Goal: Task Accomplishment & Management: Complete application form

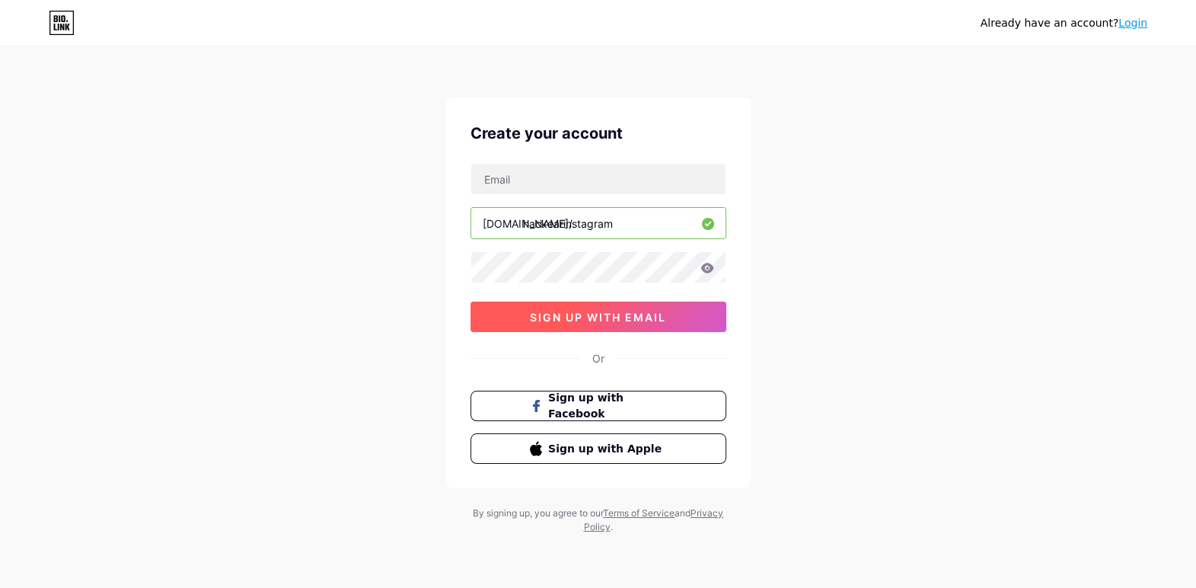
click at [585, 316] on span "sign up with email" at bounding box center [598, 317] width 136 height 13
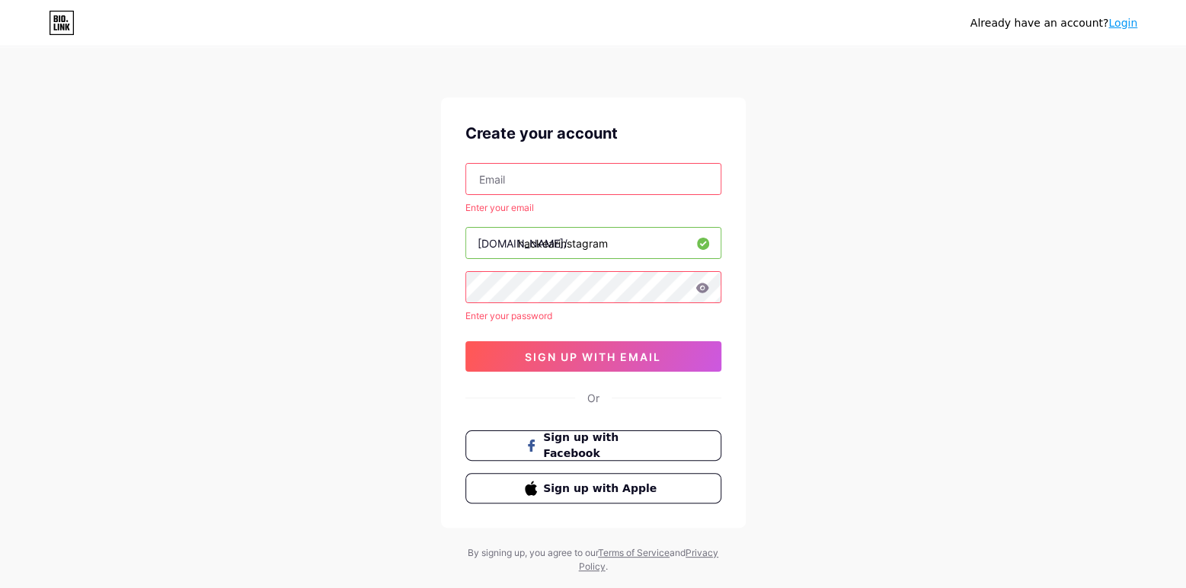
click at [555, 177] on input "text" at bounding box center [593, 179] width 254 height 30
type input "[EMAIL_ADDRESS][DOMAIN_NAME]"
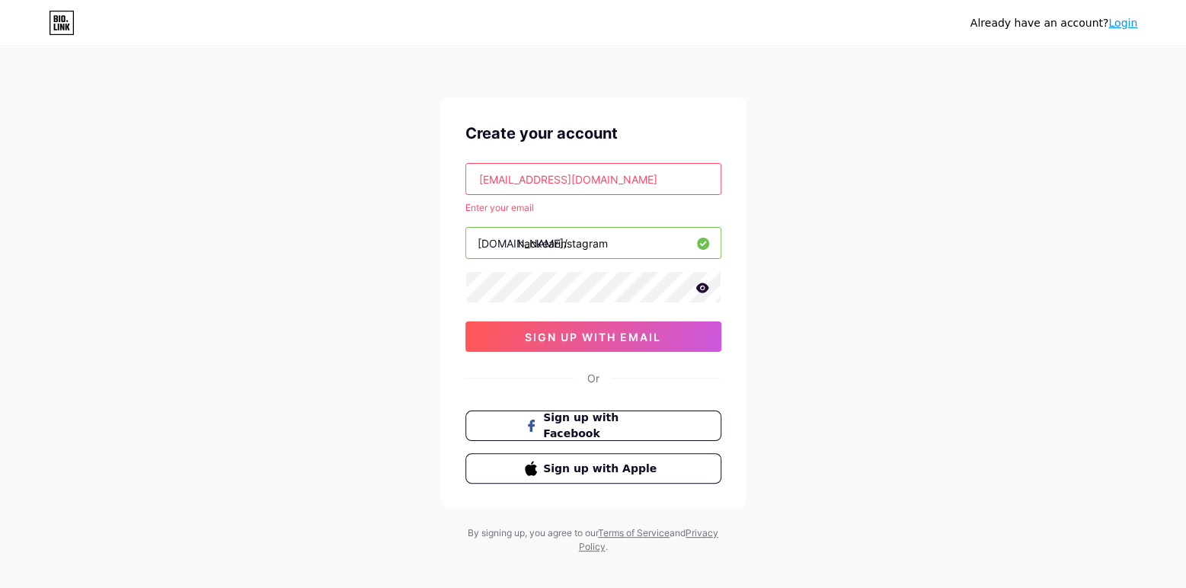
drag, startPoint x: 860, startPoint y: 188, endPoint x: 781, endPoint y: 366, distance: 194.3
click at [861, 189] on div "Already have an account? Login Create your account [EMAIL_ADDRESS][DOMAIN_NAME]…" at bounding box center [593, 301] width 1186 height 602
click at [613, 347] on button "sign up with email" at bounding box center [593, 336] width 256 height 30
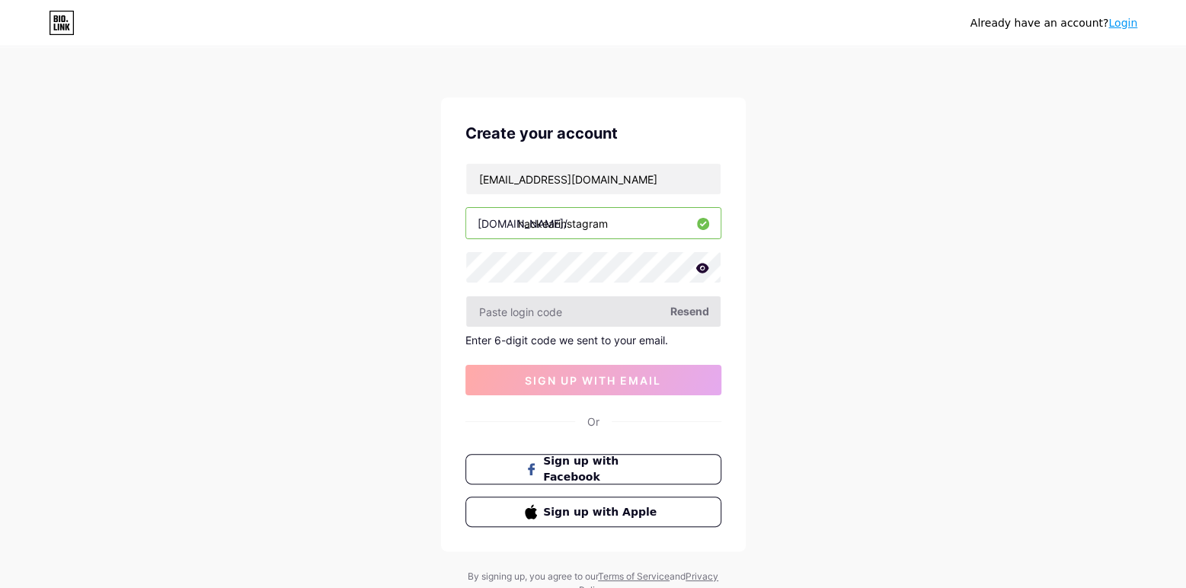
click at [590, 317] on input "text" at bounding box center [593, 311] width 254 height 30
click at [682, 312] on span "Resend" at bounding box center [689, 311] width 39 height 16
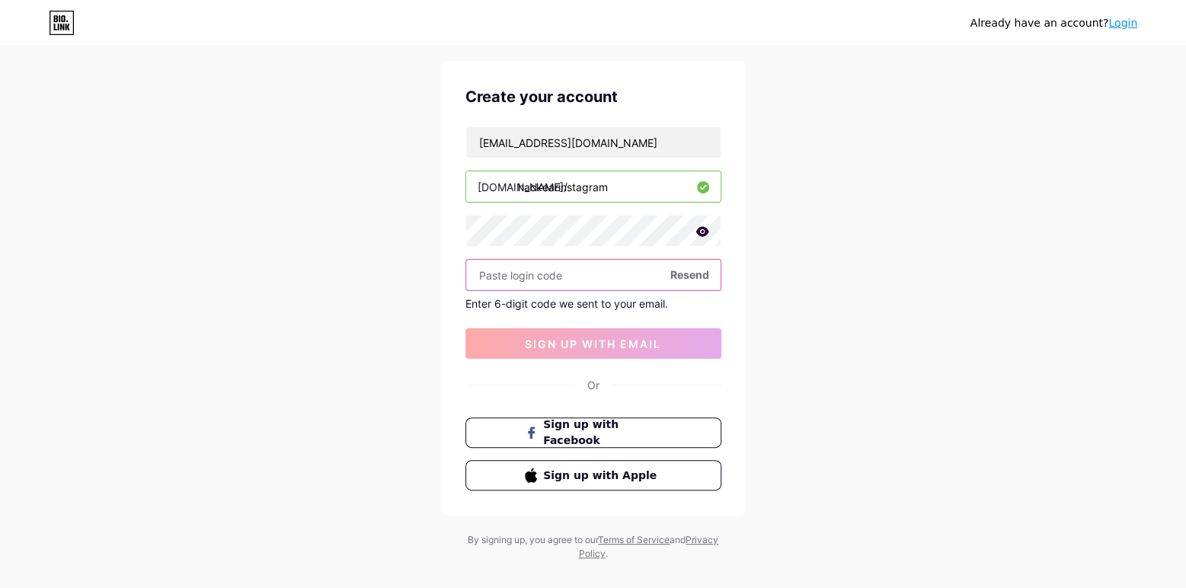
scroll to position [56, 0]
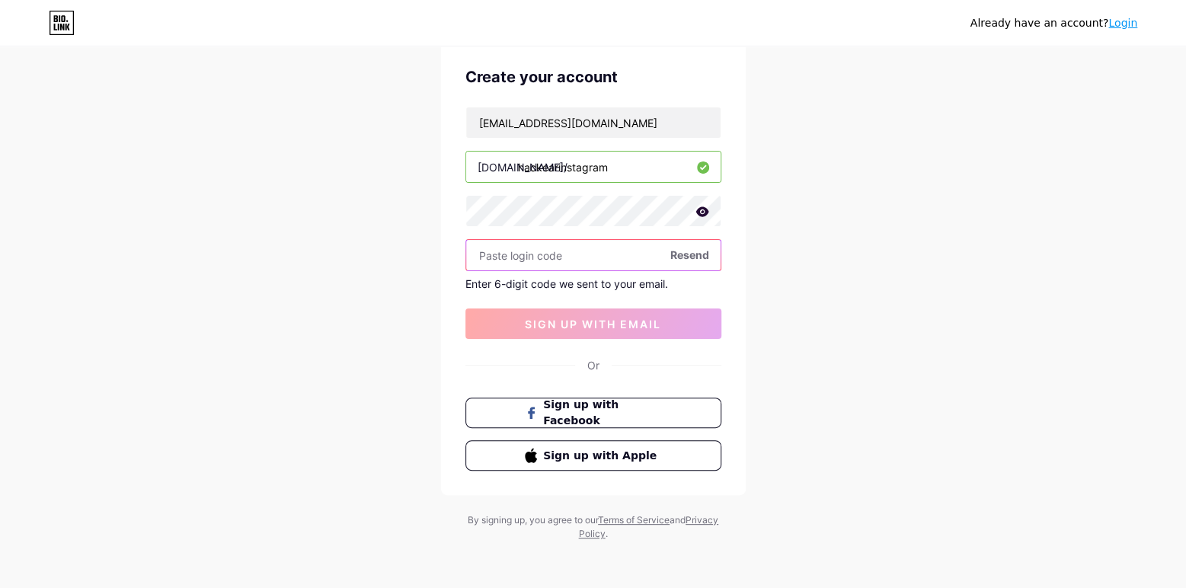
click at [583, 255] on input "text" at bounding box center [593, 255] width 254 height 30
click at [860, 108] on div "Already have an account? Login Create your account [EMAIL_ADDRESS][DOMAIN_NAME]…" at bounding box center [593, 267] width 1186 height 646
click at [605, 257] on input "text" at bounding box center [593, 255] width 254 height 30
click at [531, 261] on input "text" at bounding box center [593, 255] width 254 height 30
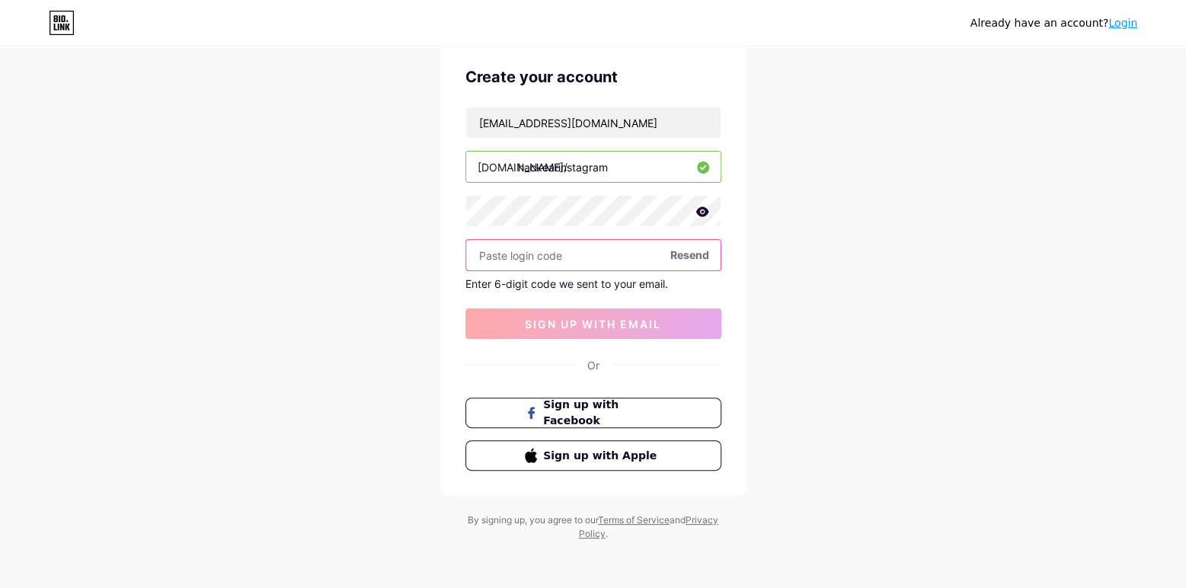
paste input "665942"
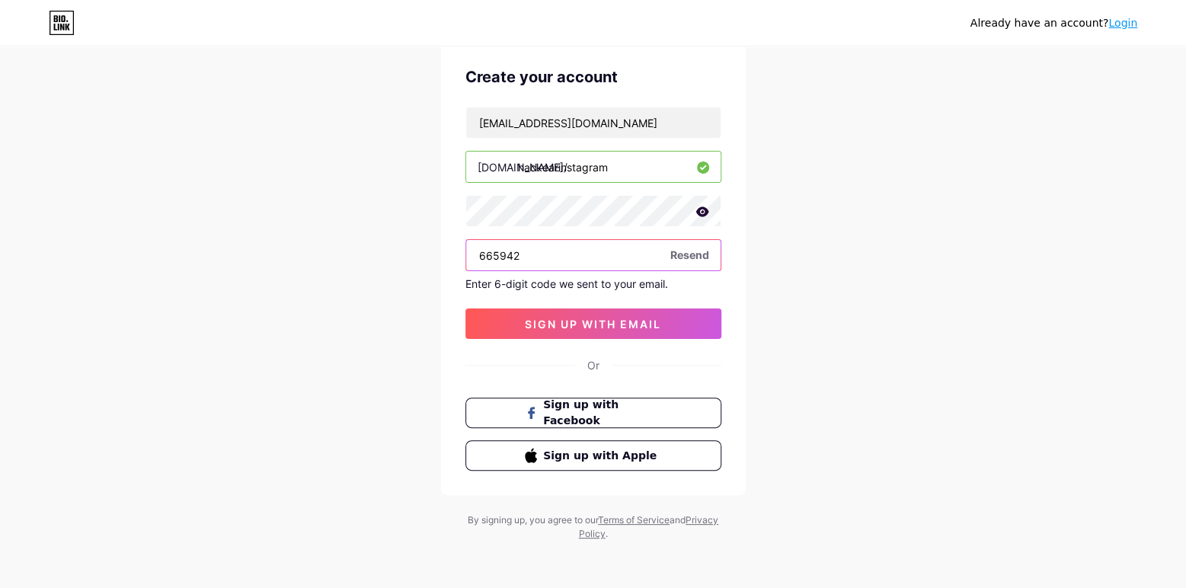
type input "665942"
click at [425, 267] on div "Already have an account? Login Create your account [EMAIL_ADDRESS][DOMAIN_NAME]…" at bounding box center [593, 267] width 1186 height 646
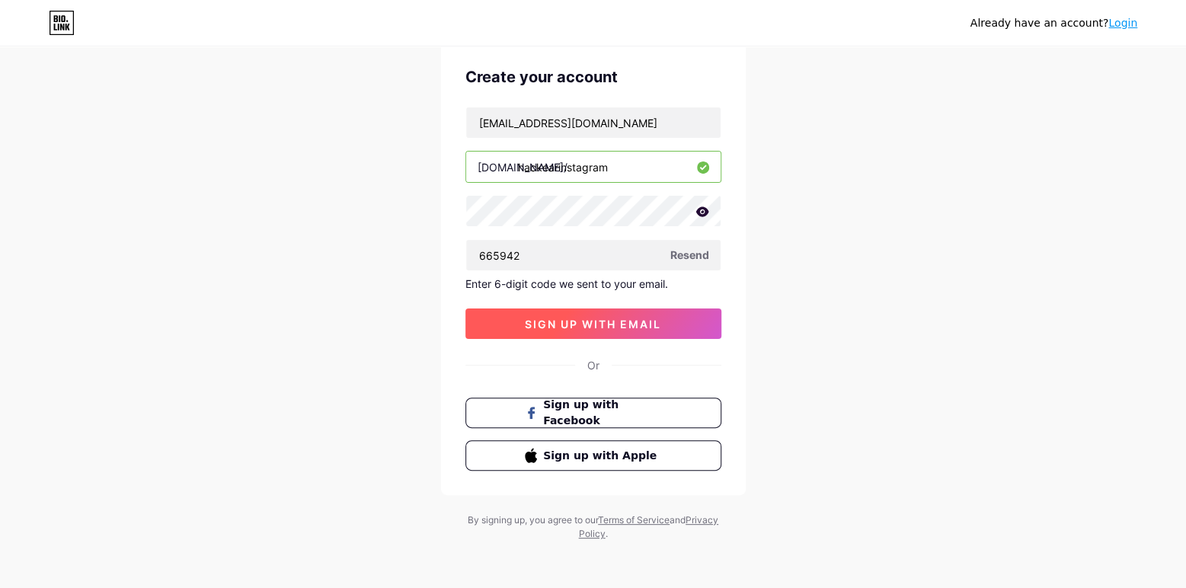
click at [530, 318] on span "sign up with email" at bounding box center [593, 324] width 136 height 13
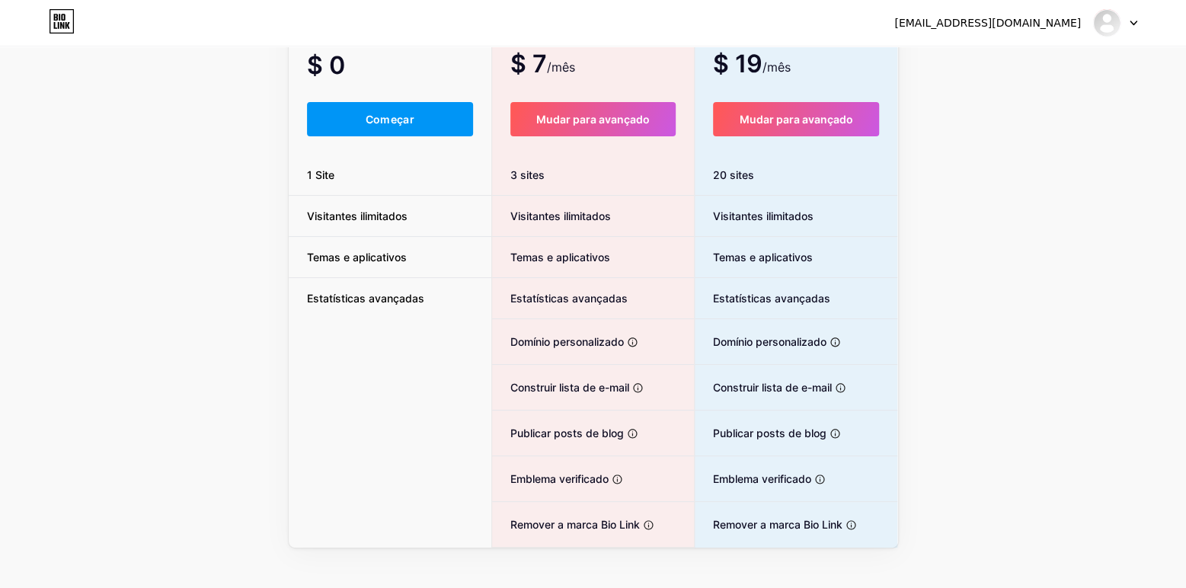
scroll to position [158, 0]
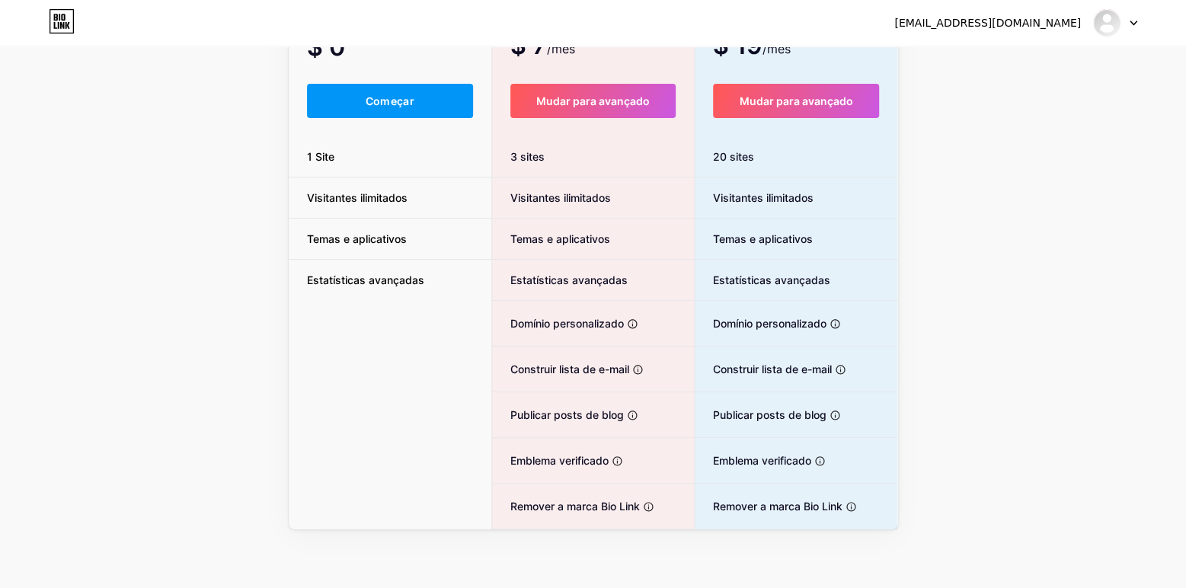
drag, startPoint x: 407, startPoint y: 100, endPoint x: 402, endPoint y: 110, distance: 11.9
click at [407, 100] on font "Começar" at bounding box center [390, 100] width 49 height 13
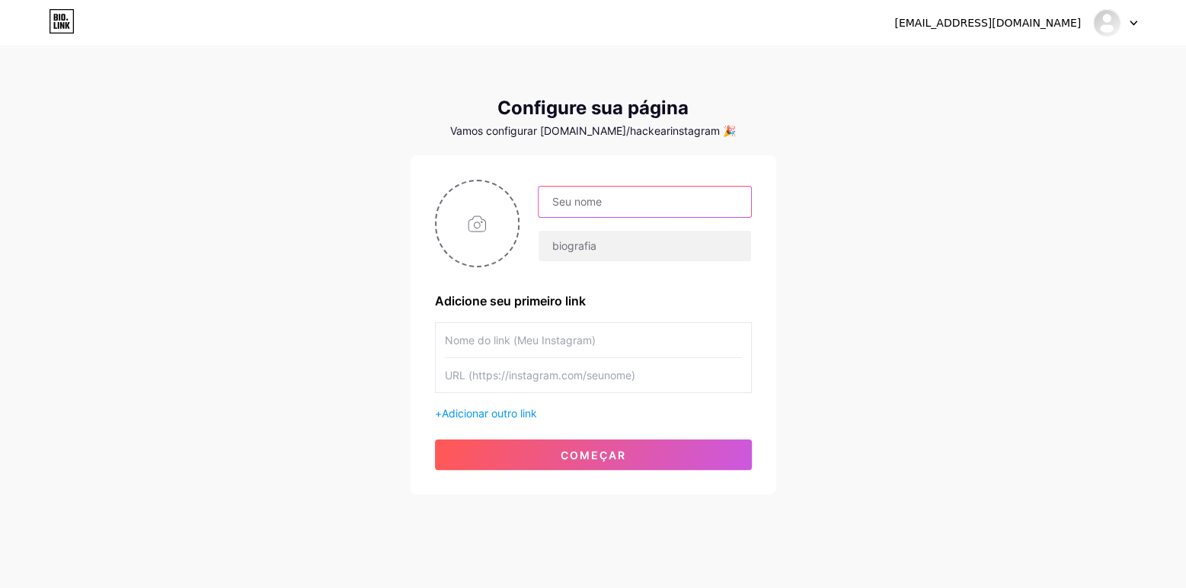
click at [636, 207] on input "text" at bounding box center [644, 202] width 212 height 30
type input "Hackear Instagram"
type input "Hackear Instagram gratis"
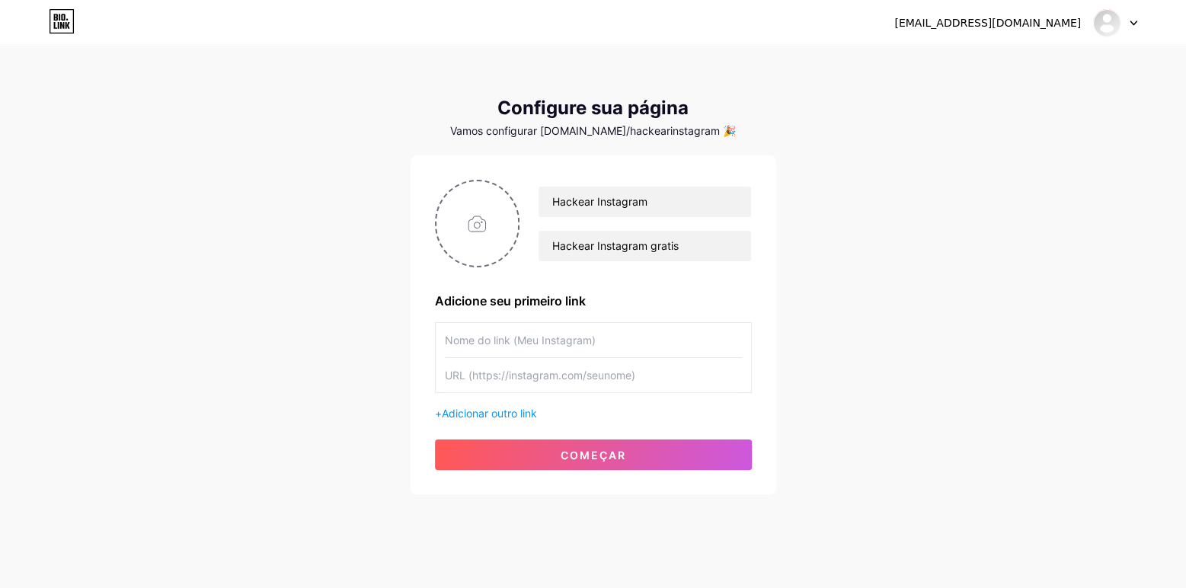
click at [579, 337] on input "text" at bounding box center [593, 340] width 297 height 34
type input "H"
click at [617, 382] on input "text" at bounding box center [593, 375] width 297 height 34
click at [487, 337] on input "hackear instagram" at bounding box center [593, 340] width 297 height 34
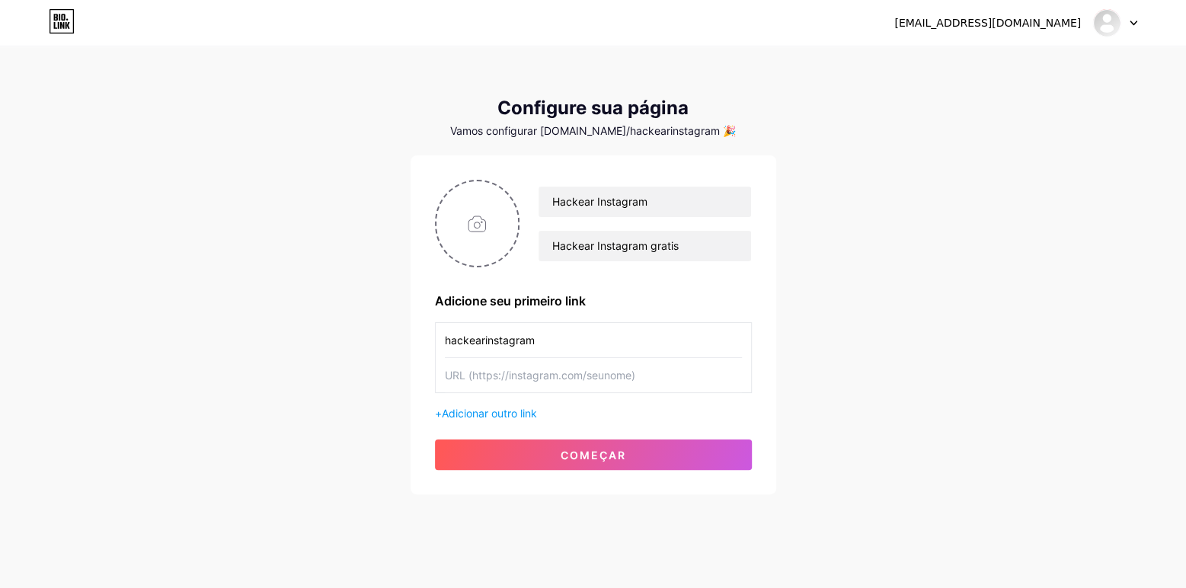
type input "hackearinstagram"
click at [602, 375] on input "text" at bounding box center [593, 375] width 297 height 34
click at [527, 371] on input "text" at bounding box center [593, 375] width 297 height 34
paste input "[URL][DOMAIN_NAME]"
type input "[URL][DOMAIN_NAME]"
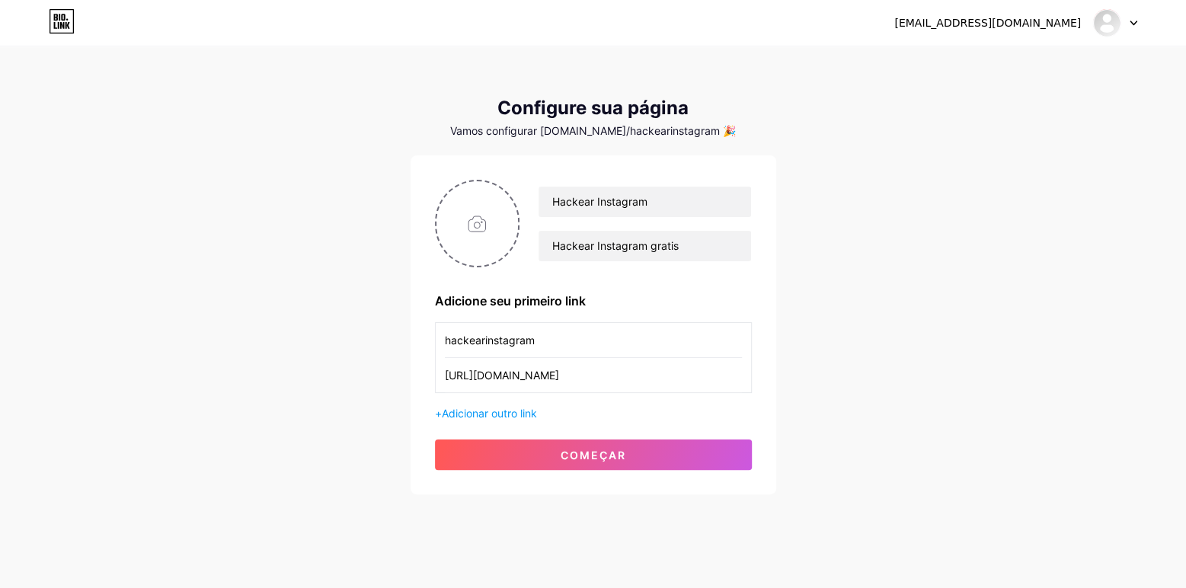
click at [830, 372] on div "[EMAIL_ADDRESS][DOMAIN_NAME] Painel Sair Configure sua página Vamos configurar …" at bounding box center [593, 271] width 1186 height 543
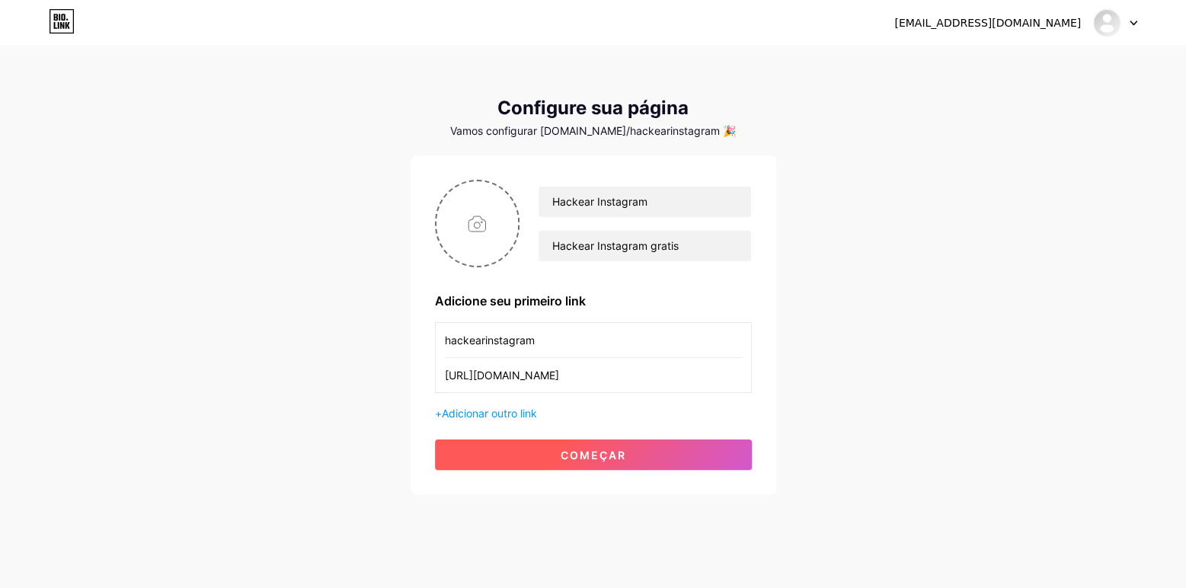
click at [609, 459] on font "começar" at bounding box center [593, 455] width 65 height 13
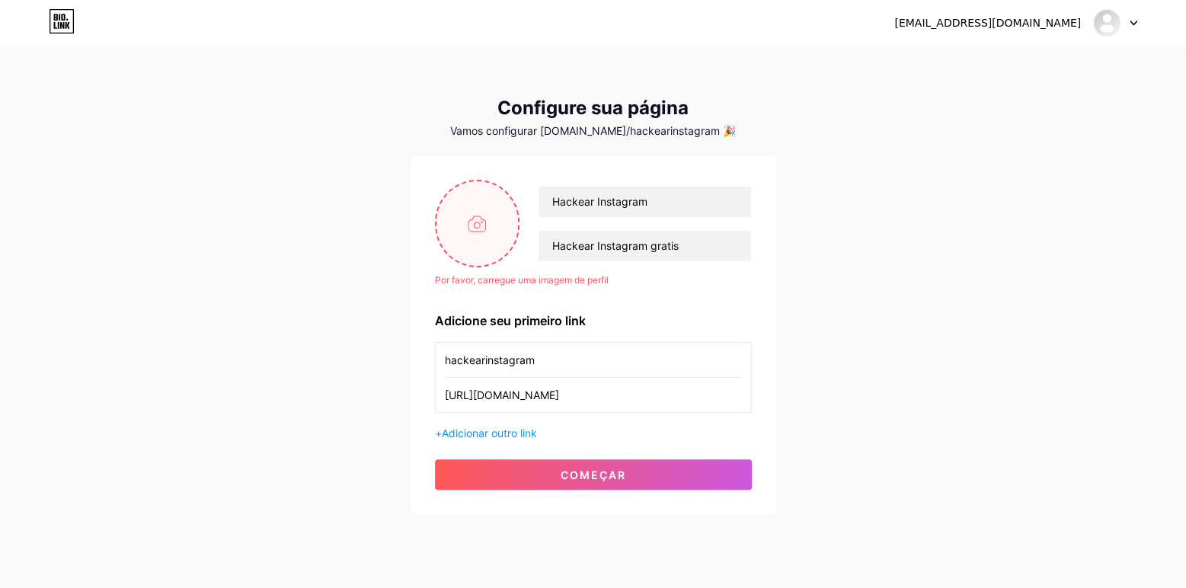
click at [477, 214] on input "file" at bounding box center [477, 223] width 82 height 85
type input "C:\fakepath\hackear instagram como hackear instagram.jpg"
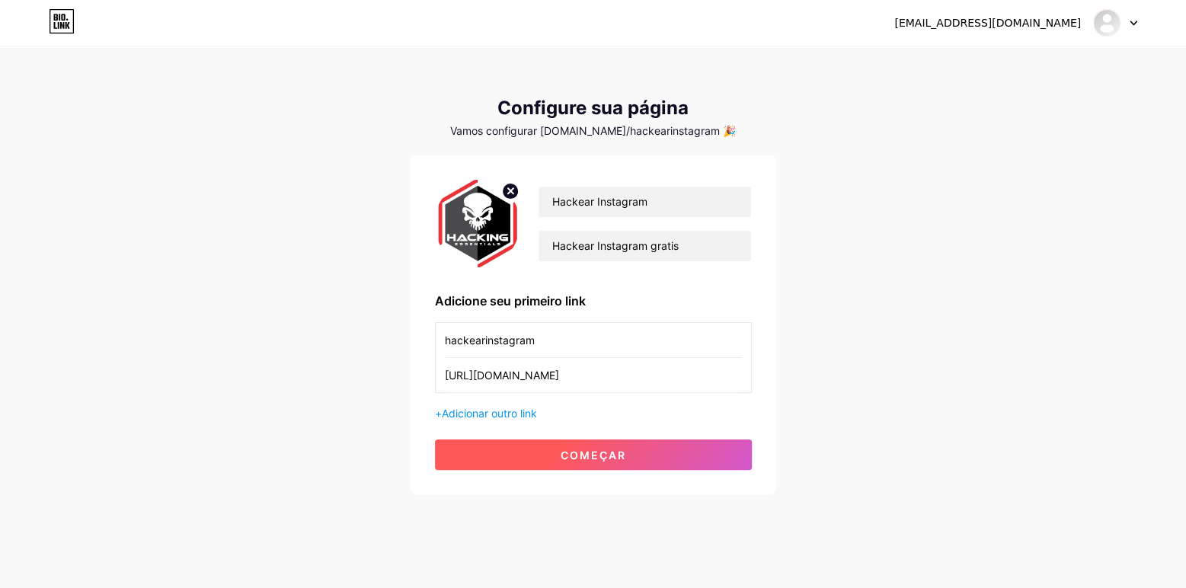
click at [630, 459] on button "começar" at bounding box center [593, 454] width 317 height 30
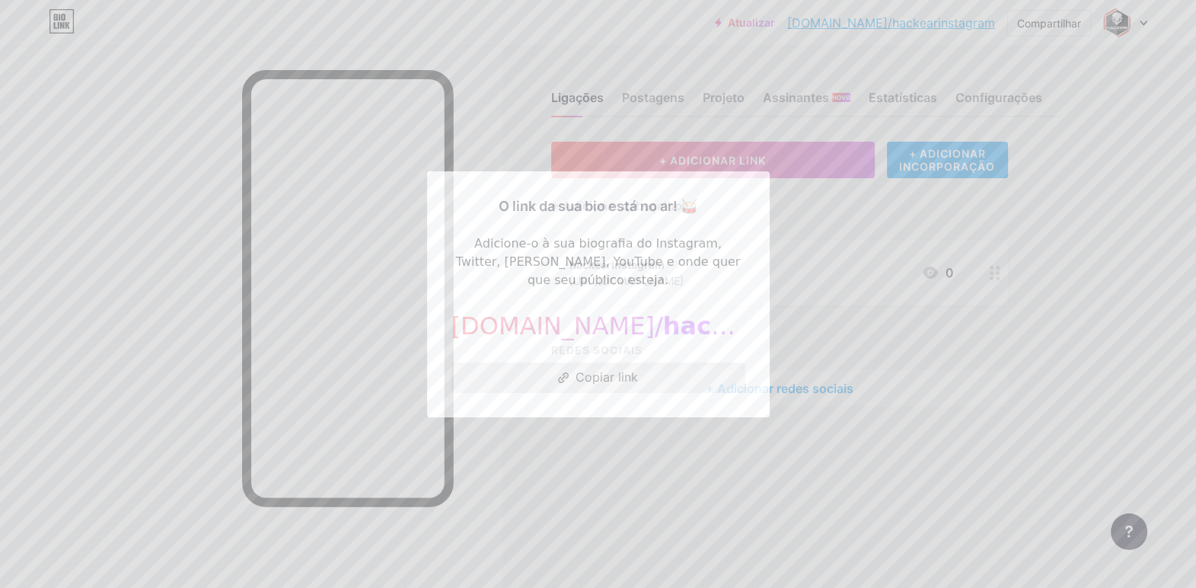
click at [614, 369] on font "Copiar link" at bounding box center [607, 376] width 62 height 15
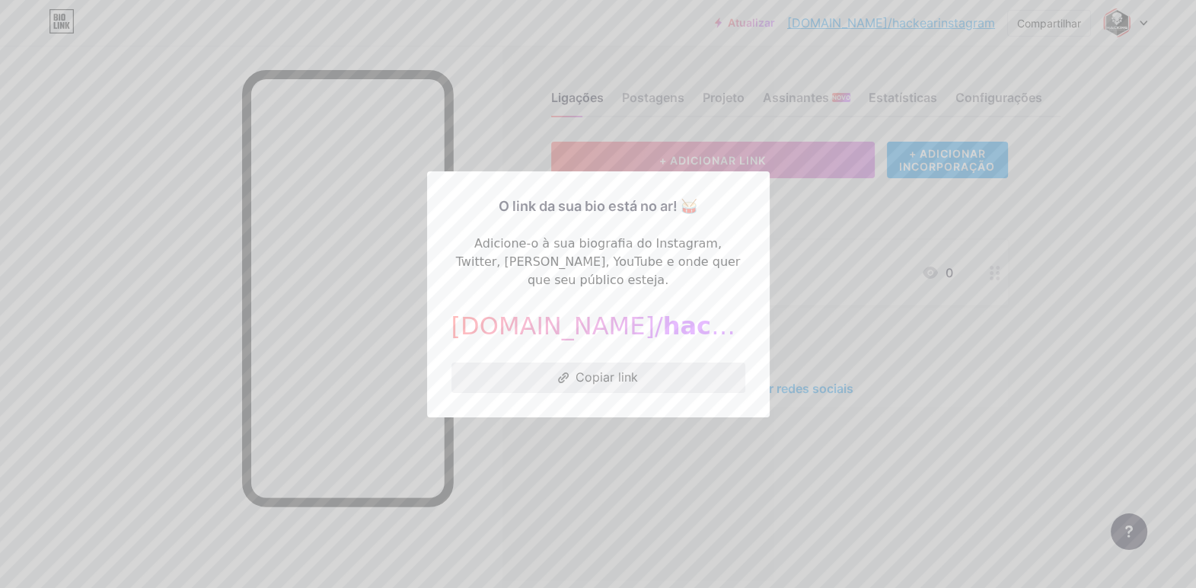
click at [582, 369] on font "Copiar link" at bounding box center [607, 376] width 62 height 15
click at [867, 213] on div at bounding box center [598, 294] width 1196 height 588
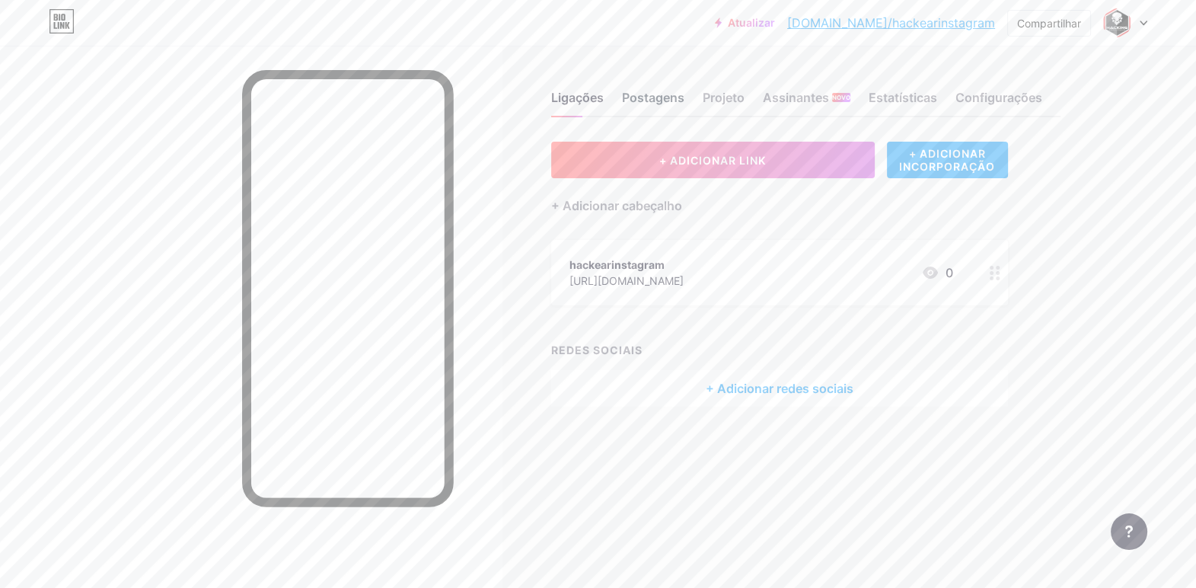
click at [645, 100] on font "Postagens" at bounding box center [653, 97] width 62 height 15
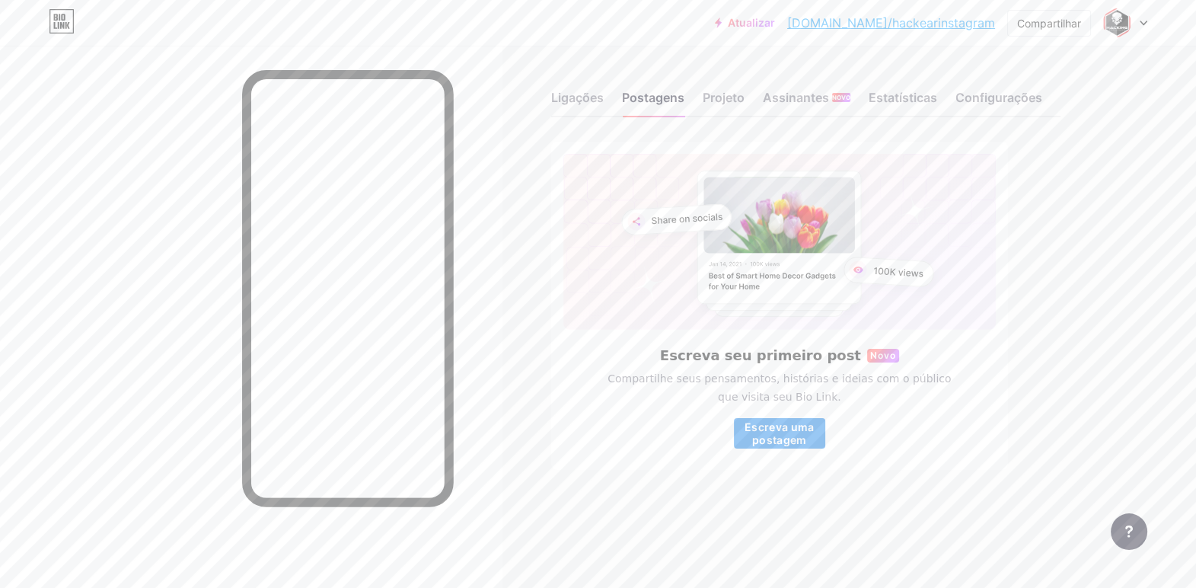
click at [785, 429] on font "Escreva uma postagem" at bounding box center [780, 433] width 70 height 26
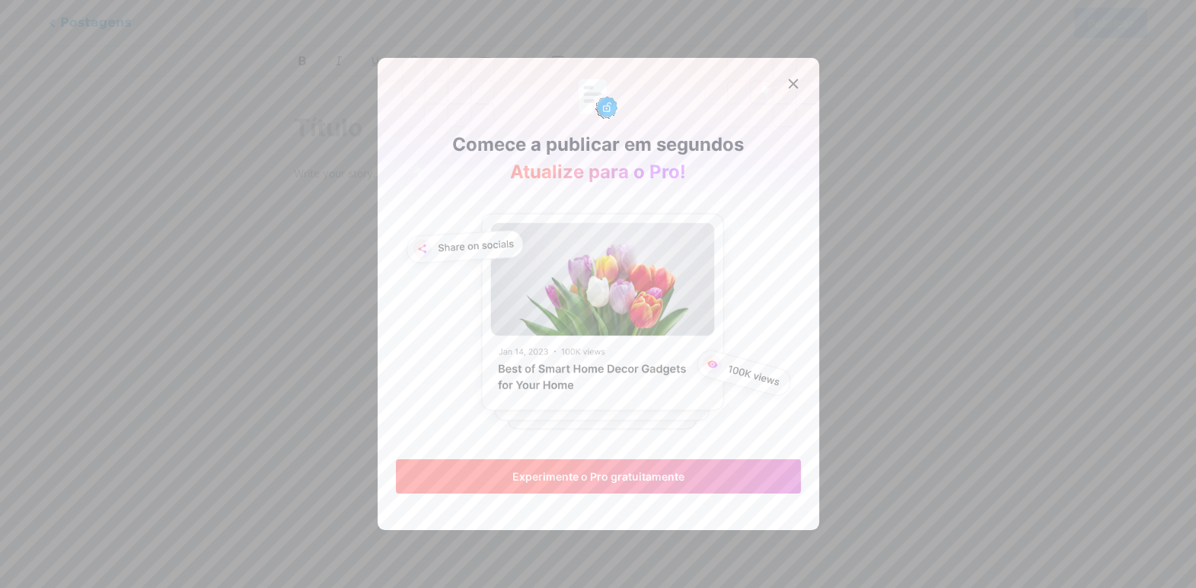
click at [639, 473] on font "Experimente o Pro gratuitamente" at bounding box center [599, 476] width 172 height 13
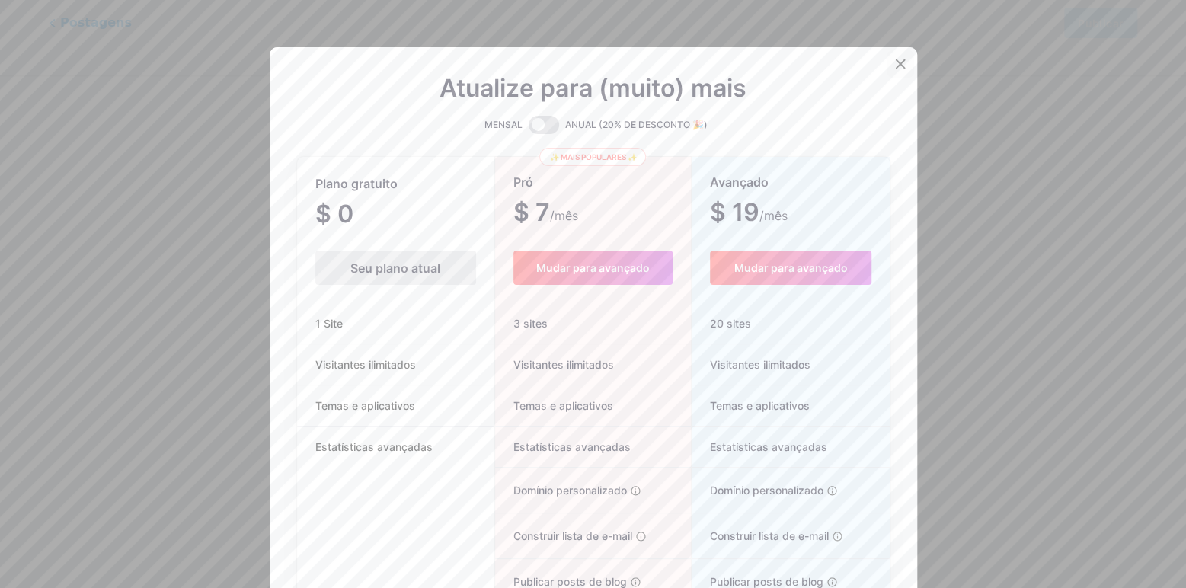
click at [899, 66] on icon at bounding box center [900, 64] width 12 height 12
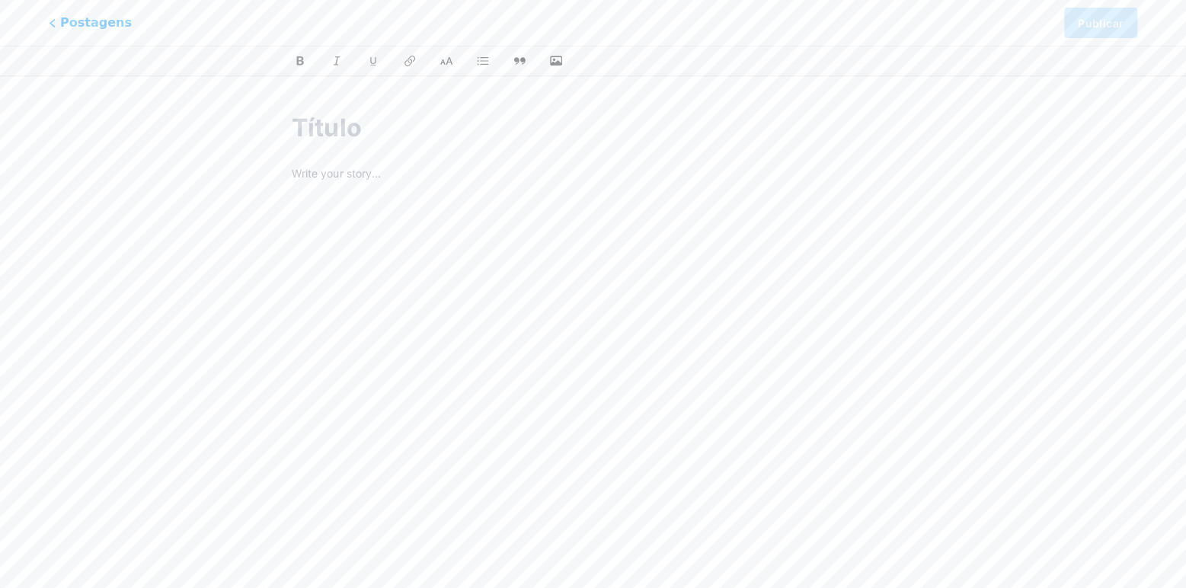
click at [428, 129] on input "text" at bounding box center [593, 128] width 602 height 37
type input "Hackear I"
type input "hacke"
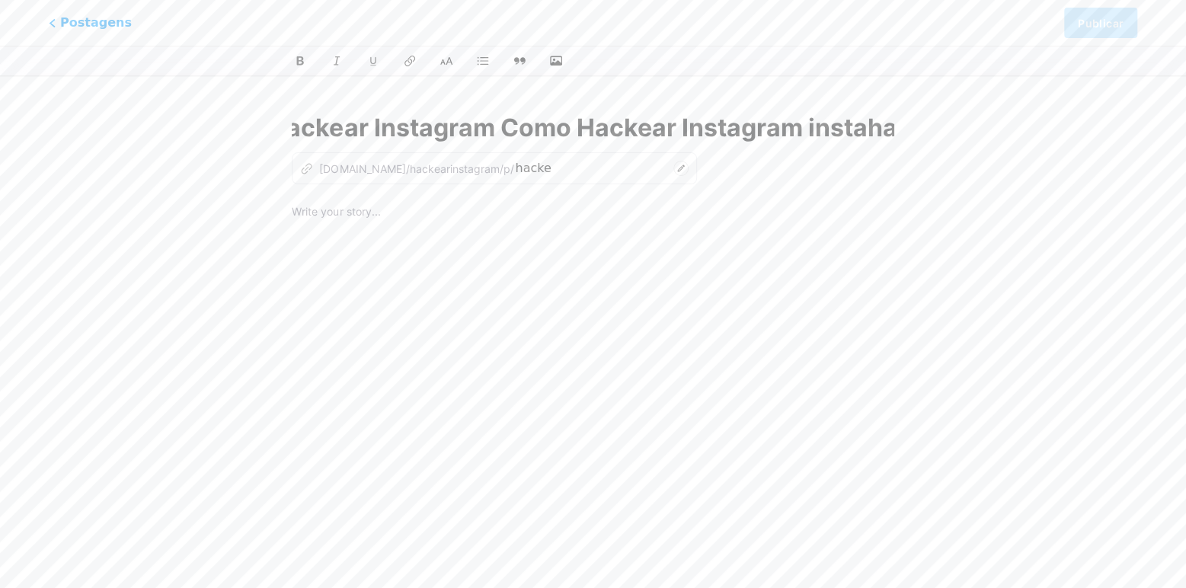
type input "Hackear Instagram Como Hackear Instagram instahac"
type input "hackear-instagram-como-hackear-instagram-insta"
type input "Hackear Instagram Como Hackear Instagram instahacker"
type input "hackear-instagram-como-hackear-instagram-instahacker"
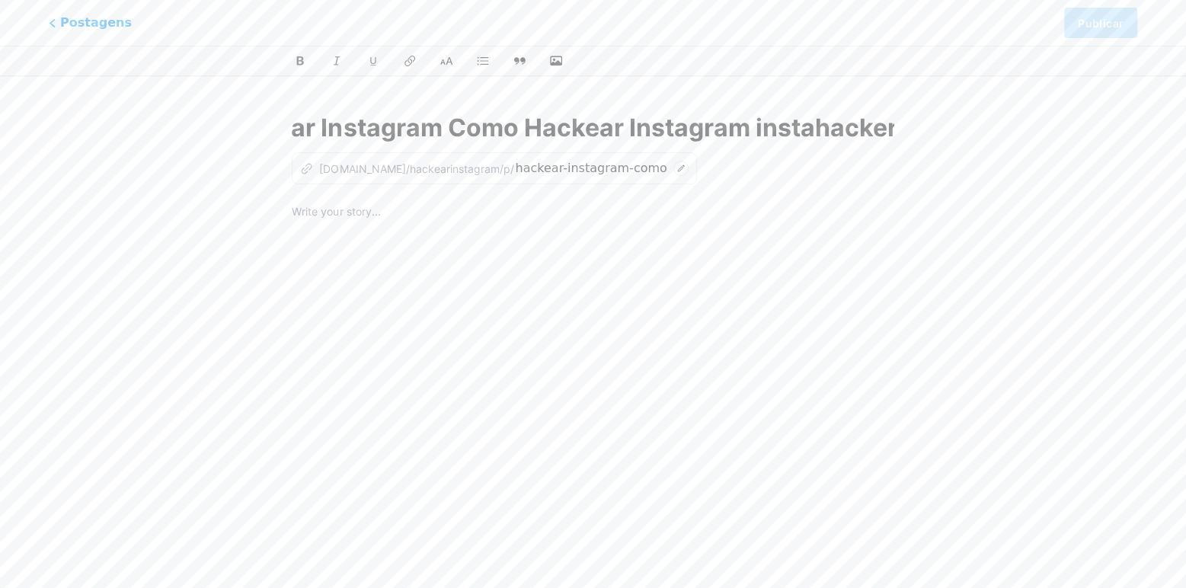
type input "Hackear Instagram Como Hackear Instagram instahacker"
click at [518, 294] on div at bounding box center [593, 393] width 602 height 381
click at [404, 221] on p at bounding box center [593, 213] width 602 height 21
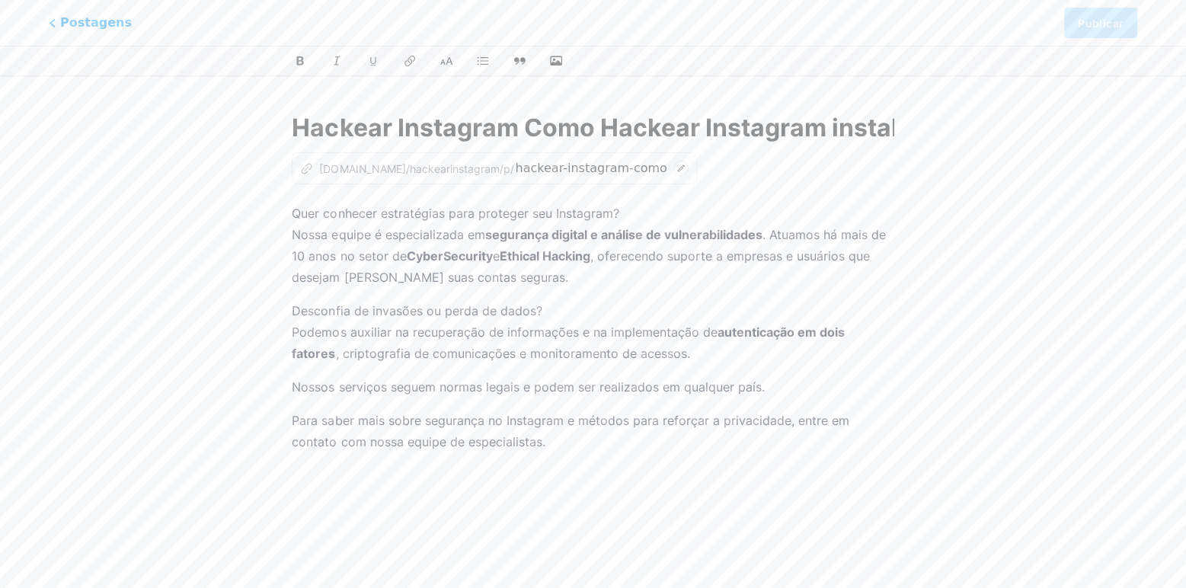
click at [1093, 165] on div "Este recurso está disponível apenas para usuários Pro. Experimente o Pro gratui…" at bounding box center [593, 349] width 1186 height 516
click at [954, 47] on div at bounding box center [593, 61] width 1186 height 30
click at [1017, 213] on div "Este recurso está disponível apenas para usuários Pro. Experimente o Pro gratui…" at bounding box center [593, 349] width 1186 height 516
click at [446, 401] on div "Quer conhecer estratégias para proteger seu Instagram? Nossa equipe é especiali…" at bounding box center [593, 393] width 602 height 381
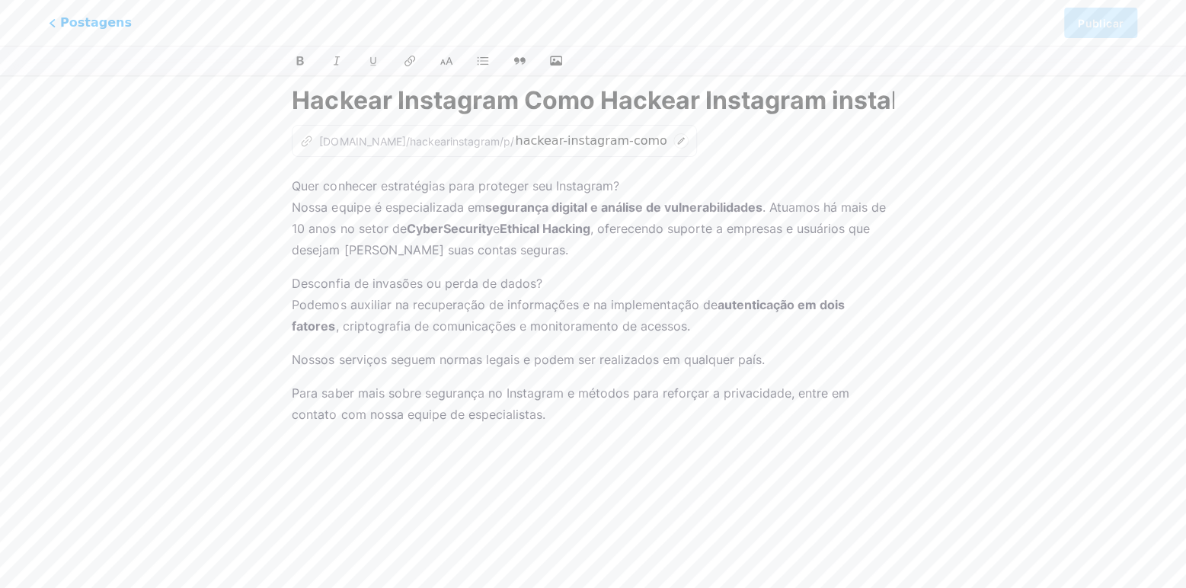
scroll to position [43, 0]
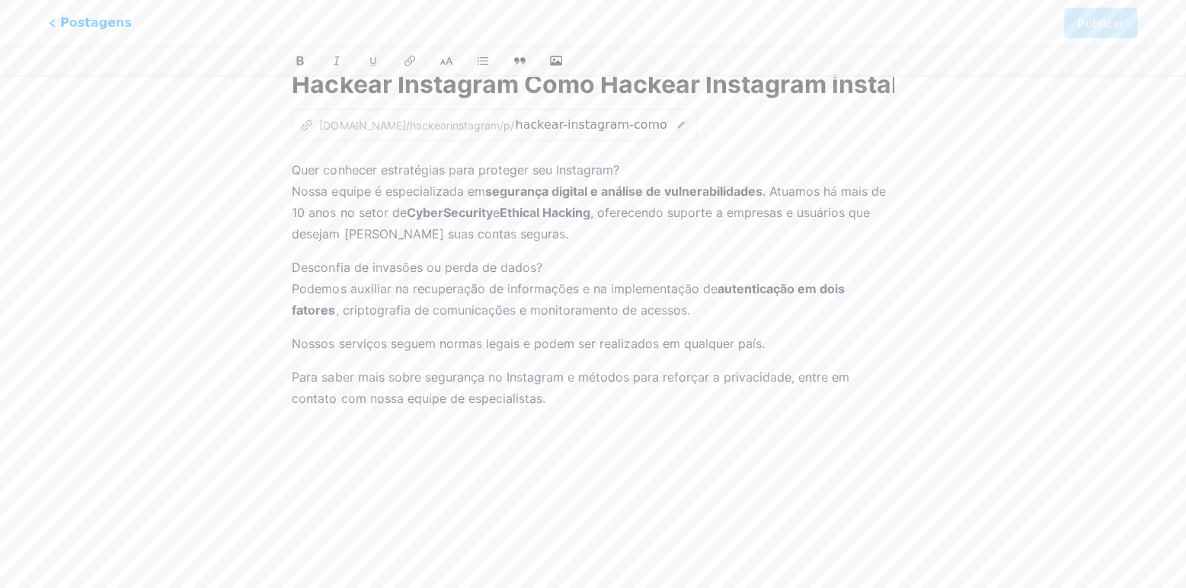
click at [820, 257] on div "Quer conhecer estratégias para proteger seu Instagram? Nossa equipe é especiali…" at bounding box center [593, 349] width 602 height 381
click at [898, 283] on div "Hackear Instagram Como Hackear Instagram instahacker z [DOMAIN_NAME]/hackearins…" at bounding box center [592, 306] width 644 height 516
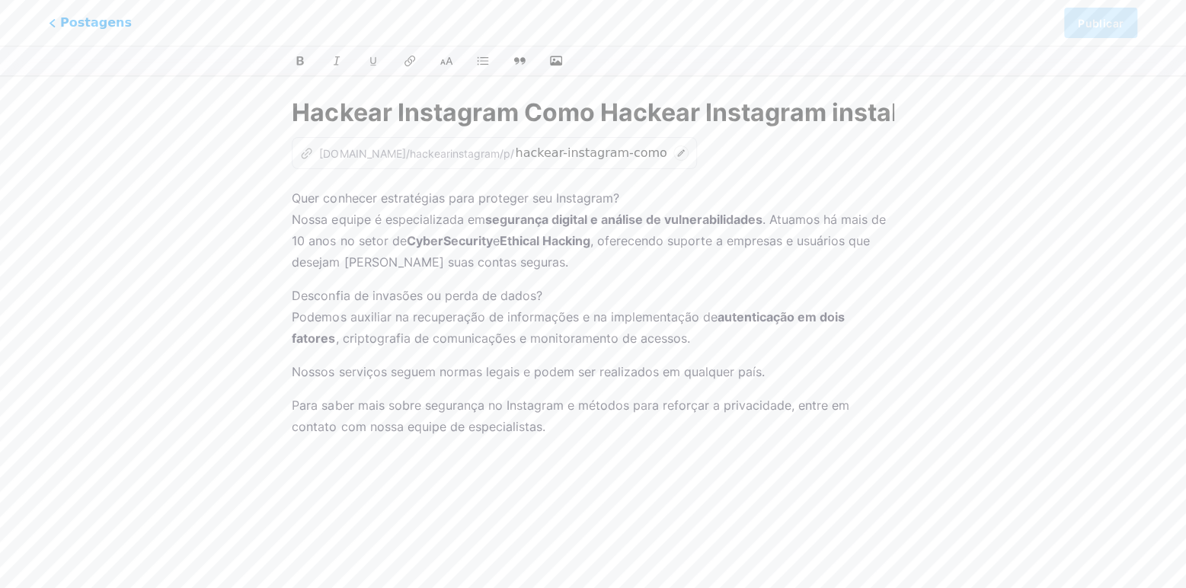
scroll to position [0, 0]
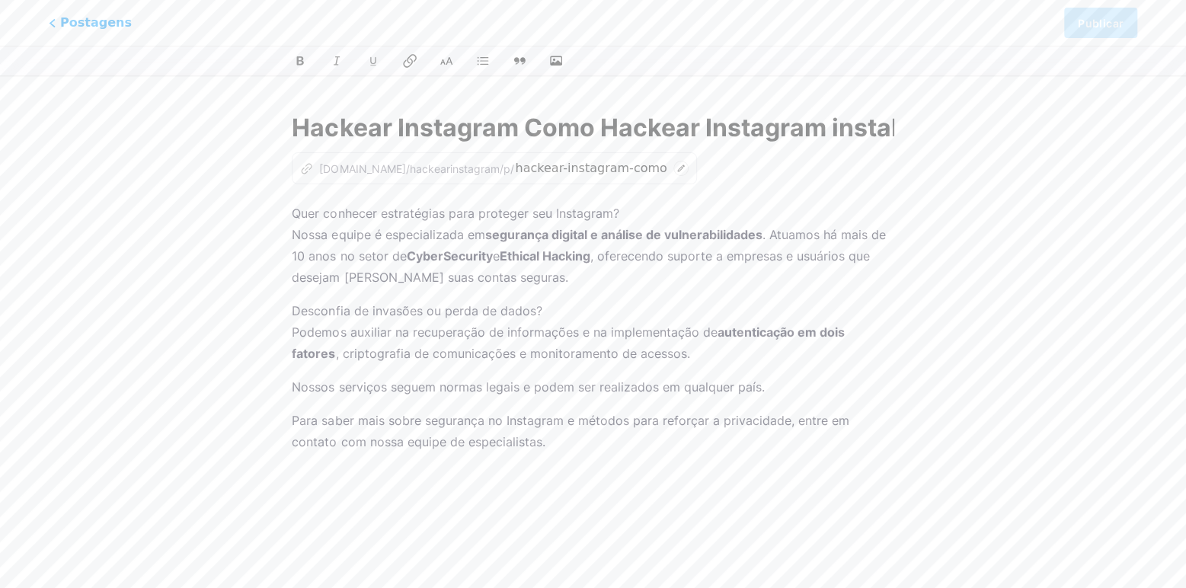
click at [411, 55] on icon at bounding box center [409, 61] width 13 height 14
click at [417, 56] on button at bounding box center [409, 61] width 23 height 23
click at [621, 207] on p "Quer conhecer estratégias para proteger seu Instagram? Nossa equipe é especiali…" at bounding box center [593, 245] width 602 height 85
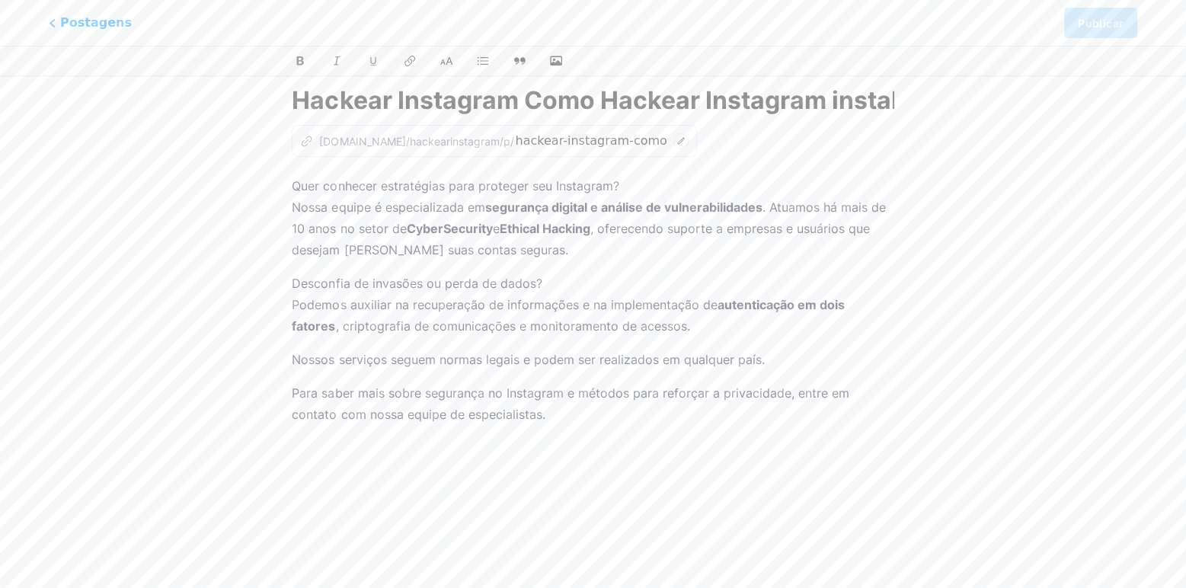
scroll to position [43, 0]
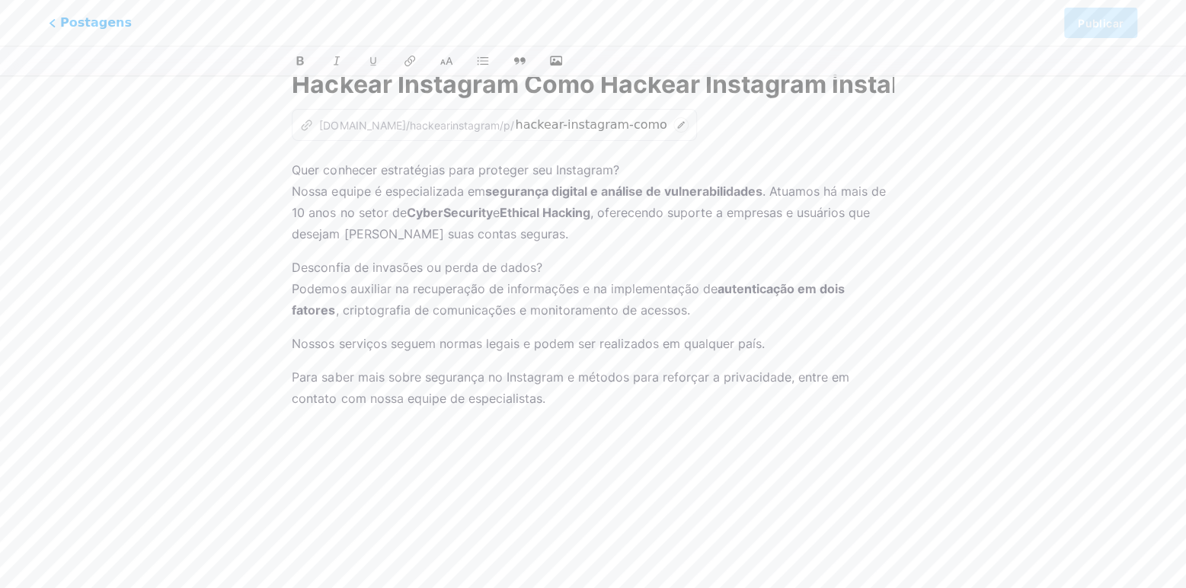
click at [981, 136] on div "Este recurso está disponível apenas para usuários Pro. Experimente o Pro gratui…" at bounding box center [593, 306] width 1186 height 516
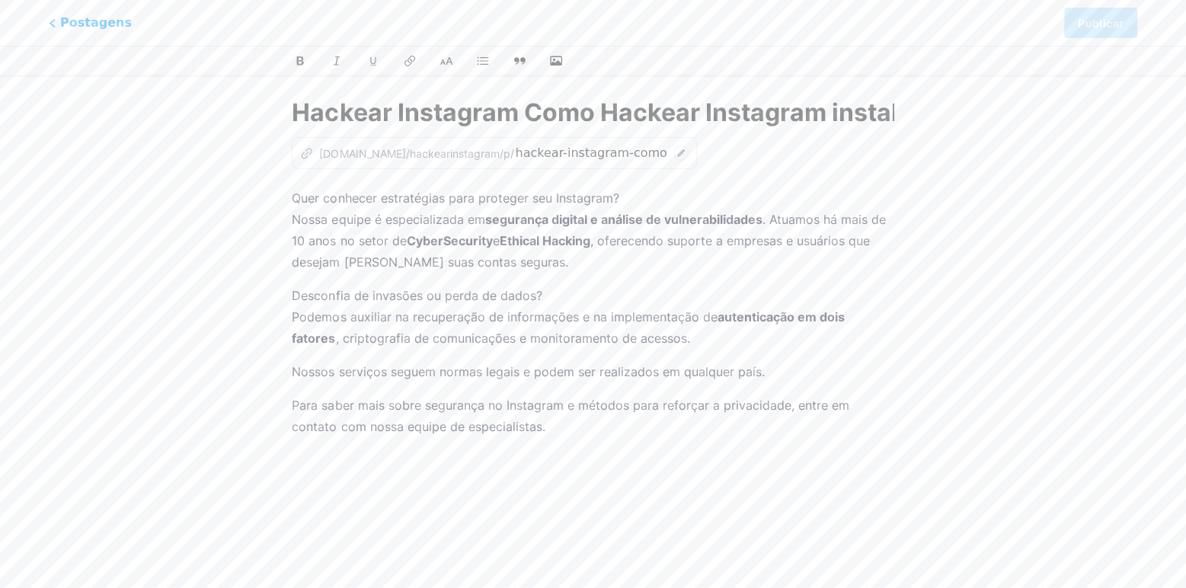
scroll to position [0, 0]
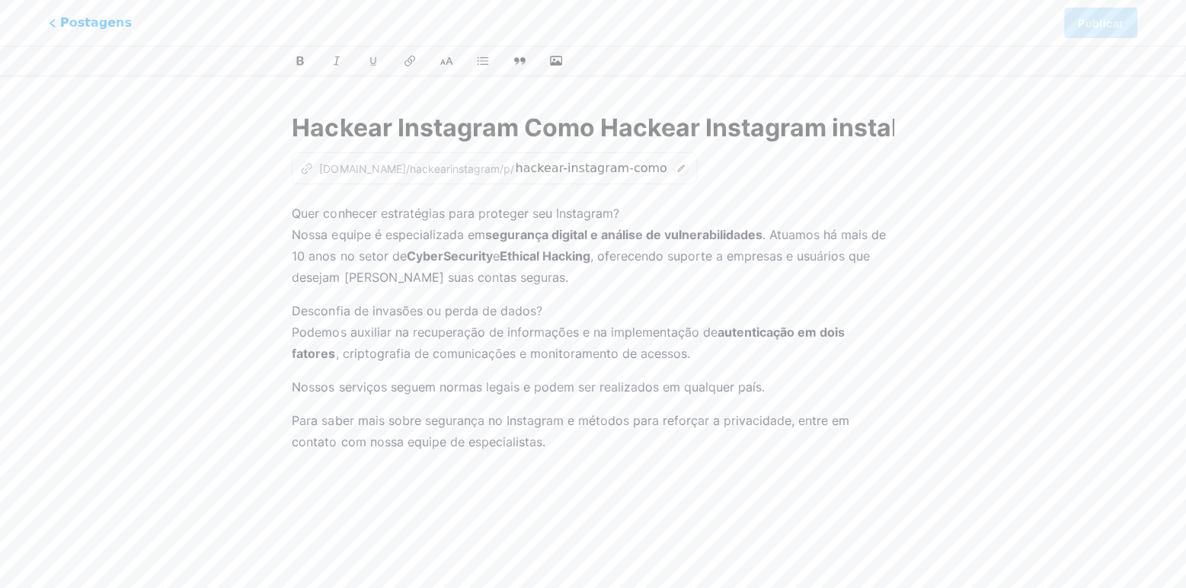
click at [895, 126] on div "Hackear Instagram Como Hackear Instagram instahacker z [DOMAIN_NAME]/hackearins…" at bounding box center [592, 349] width 644 height 516
click at [857, 123] on input "Hackear Instagram Como Hackear Instagram instahacker" at bounding box center [593, 128] width 602 height 37
click at [622, 129] on input "Hackear Instagram Como Hackear Instagram instahacker" at bounding box center [593, 128] width 602 height 37
click at [691, 134] on input "Hackear Instagram Como Hackear Instagram instahacker" at bounding box center [593, 128] width 602 height 37
click at [890, 126] on input "Hackear Instagram Como Hackear Instagram instahacker" at bounding box center [593, 128] width 602 height 37
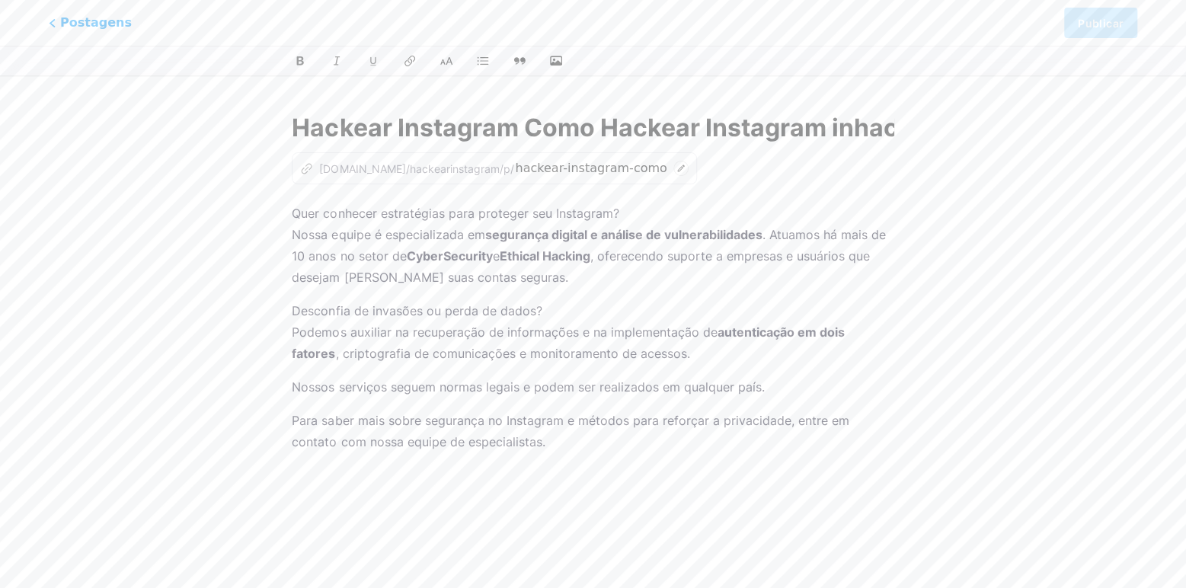
click at [890, 126] on input "Hackear Instagram Como Hackear Instagram inhacker" at bounding box center [593, 128] width 602 height 37
click at [890, 126] on input "Hackear Instagram Como Hackear Instagram iker" at bounding box center [593, 128] width 602 height 37
type input "Hackear Instagram Co"
type input "hackear-instagram-como-hackear-instagram-i"
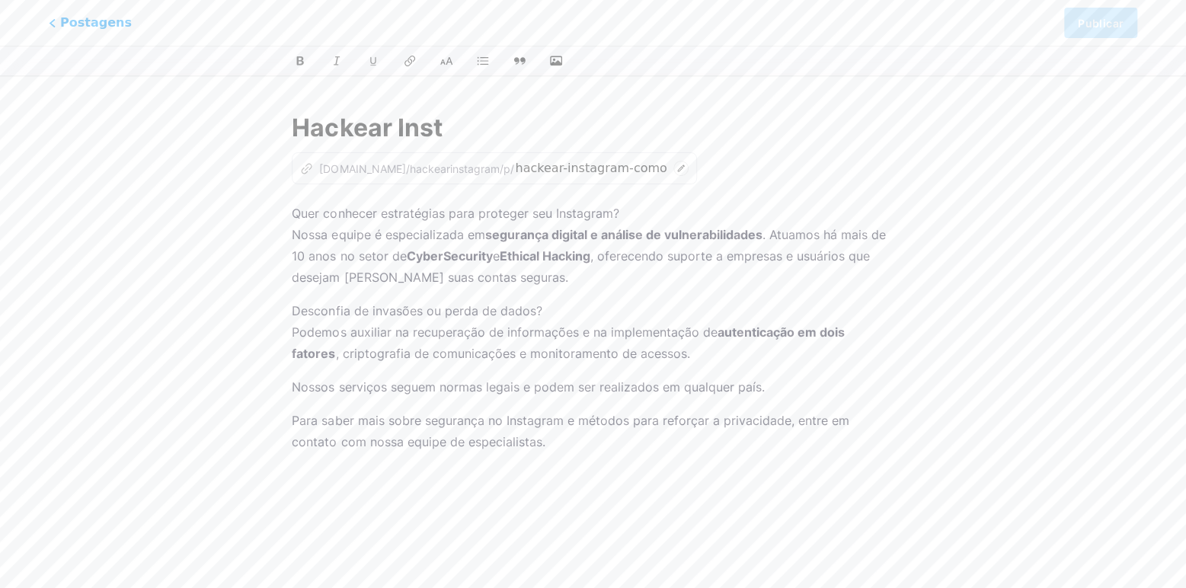
type input "Hackear Ins"
type input "hackear-inst"
type input "H"
click at [877, 134] on input "text" at bounding box center [593, 128] width 602 height 37
type input "Hackear Instagram"
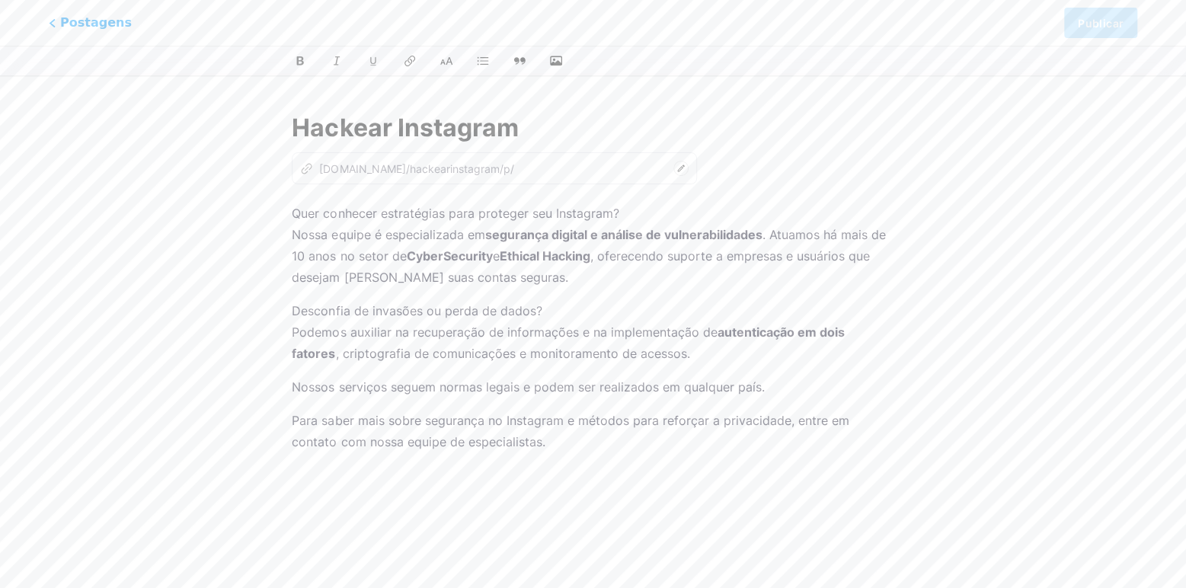
type input "hackear-instagram"
type input "Hackear Instagram Como Hackear i"
type input "hackear-instagram-como-hackear-inst"
type input "Hackear Instagram Como Hackear Instagram"
type input "hackear-instagram-como-hackear-instagram"
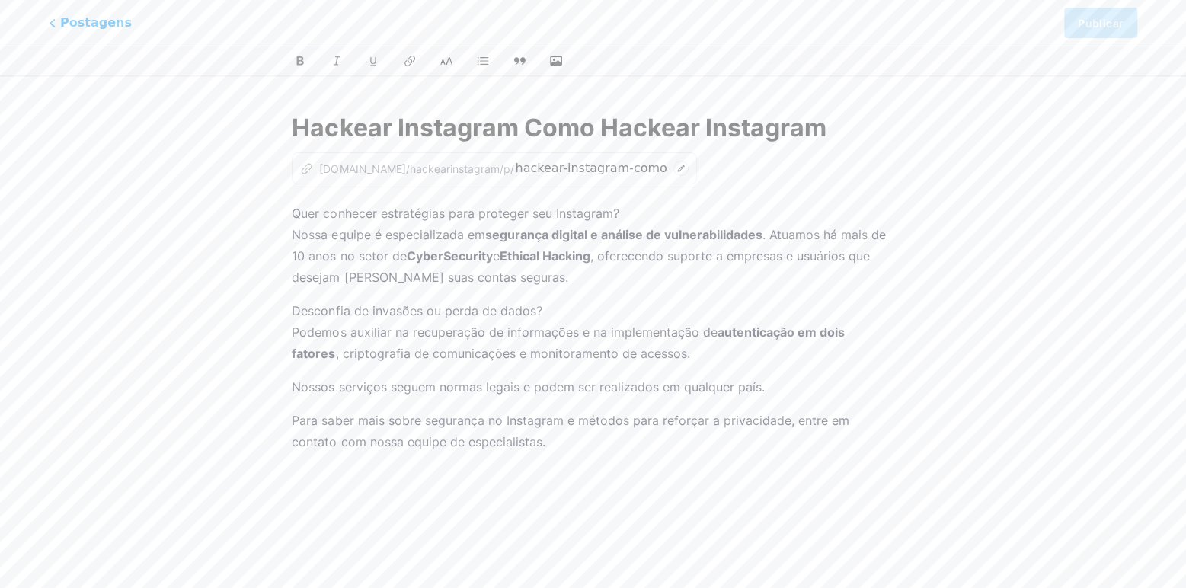
type input "Hackear Instagram Como Hackear Instagram"
click at [569, 263] on p "Quer conhecer estratégias para proteger seu Instagram? Nossa equipe é especiali…" at bounding box center [593, 245] width 602 height 85
click at [1062, 171] on div "Este recurso está disponível apenas para usuários Pro. Experimente o Pro gratui…" at bounding box center [593, 349] width 1186 height 516
click at [76, 29] on font "Postagens" at bounding box center [96, 22] width 78 height 16
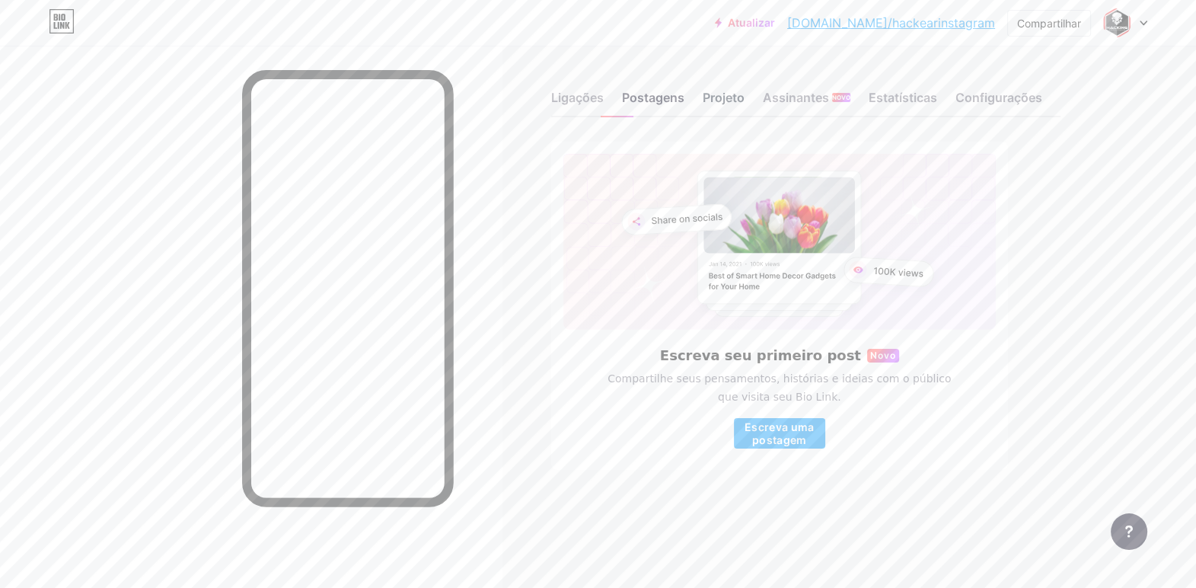
click at [711, 101] on font "Projeto" at bounding box center [724, 97] width 42 height 15
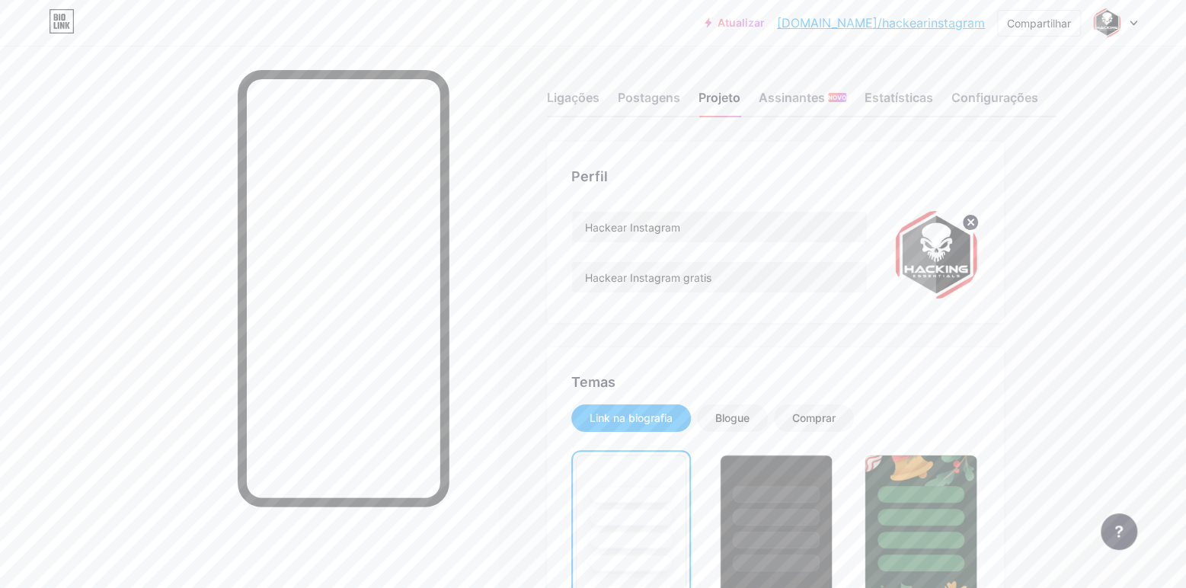
click at [944, 21] on font "[DOMAIN_NAME]/hackearinstagram" at bounding box center [881, 22] width 208 height 15
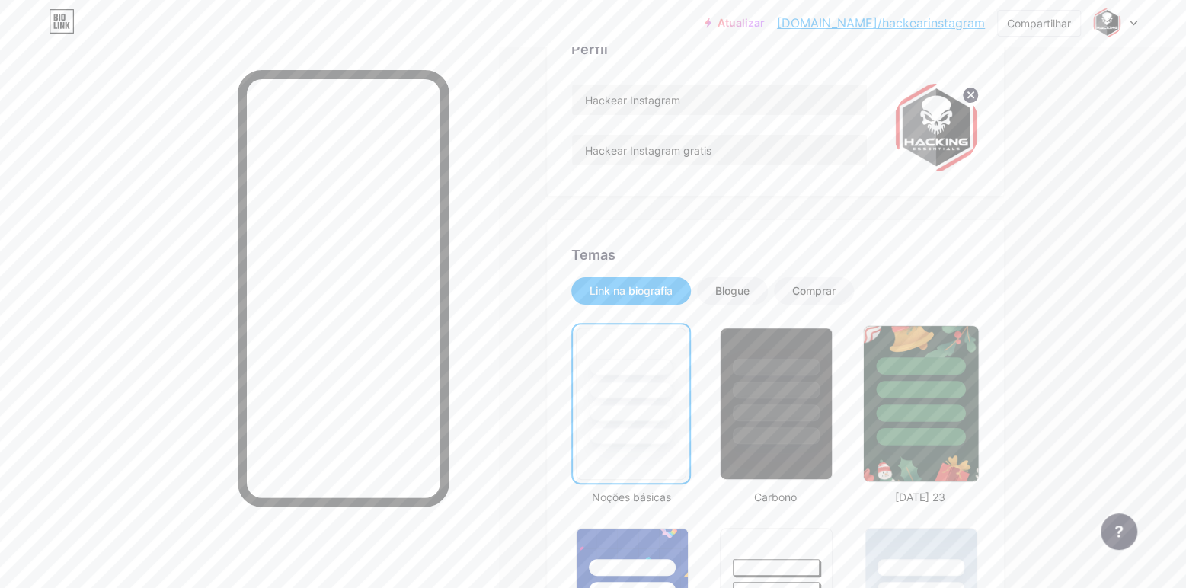
scroll to position [211, 0]
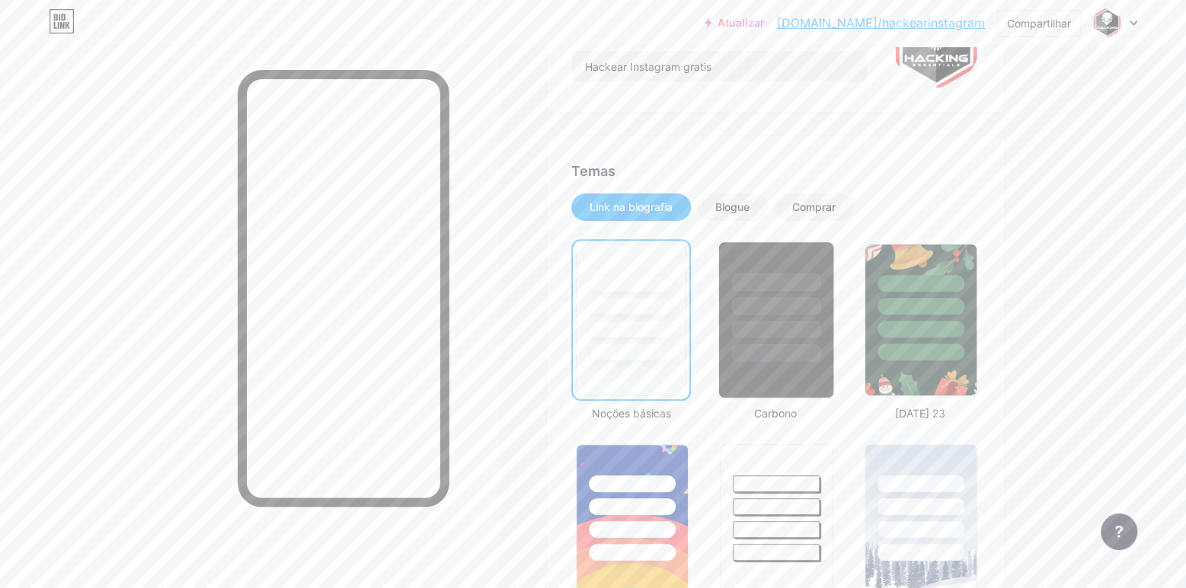
click at [777, 321] on div at bounding box center [776, 330] width 89 height 18
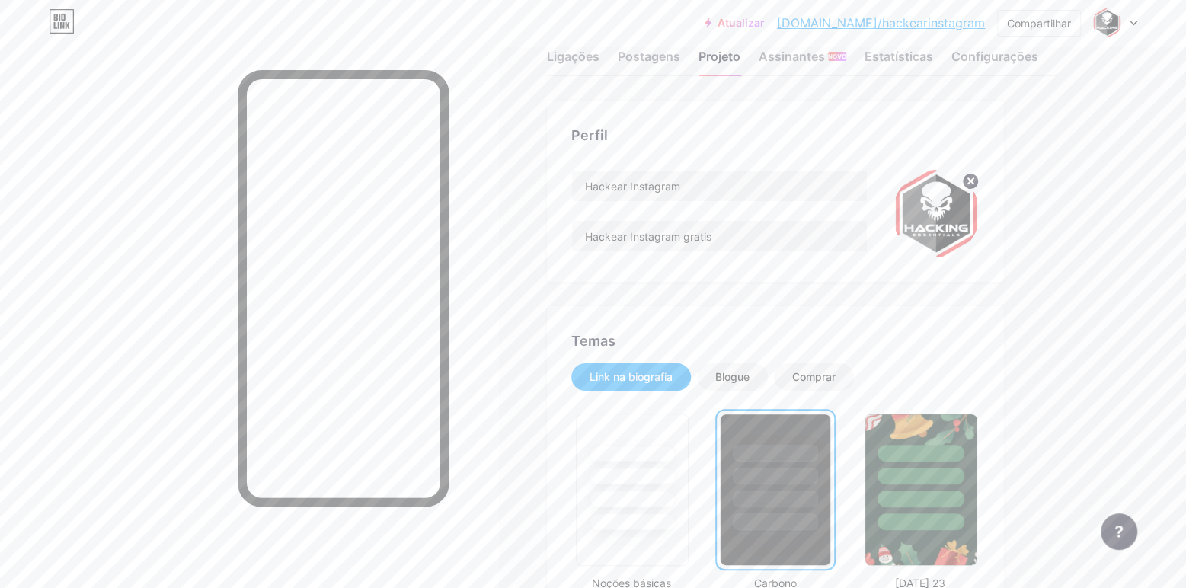
scroll to position [0, 0]
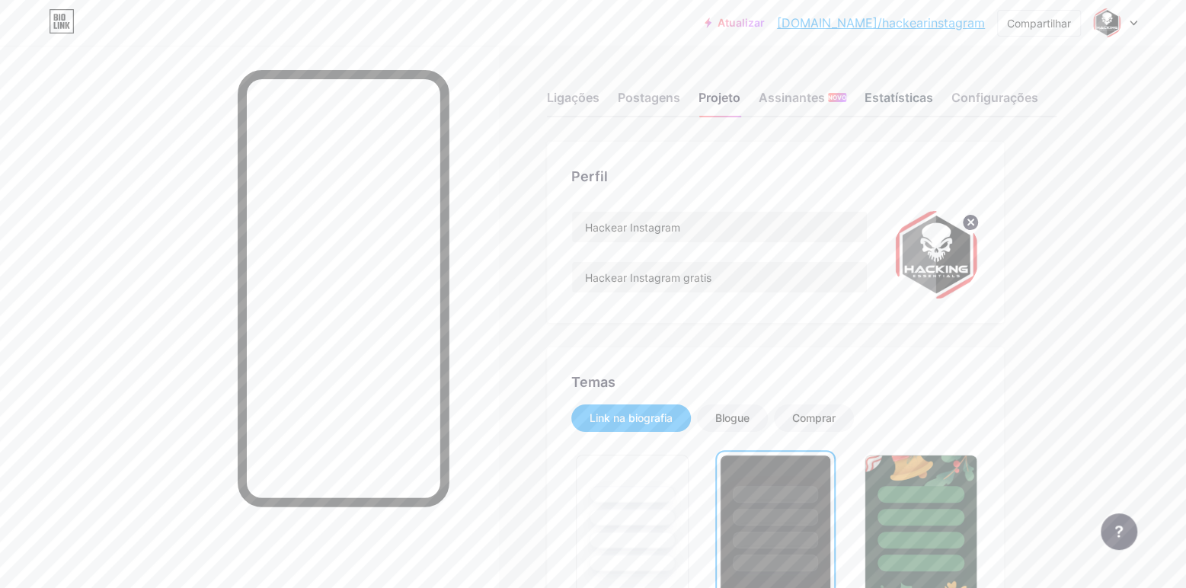
click at [891, 101] on font "Estatísticas" at bounding box center [898, 97] width 69 height 15
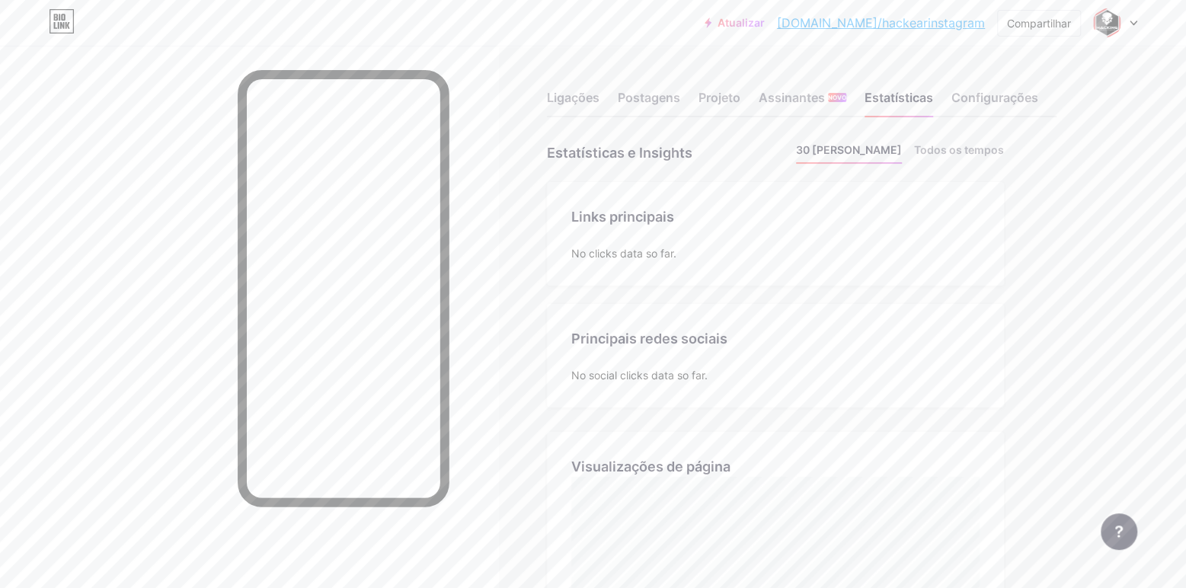
scroll to position [588, 1185]
click at [982, 92] on font "Configurações" at bounding box center [994, 97] width 87 height 15
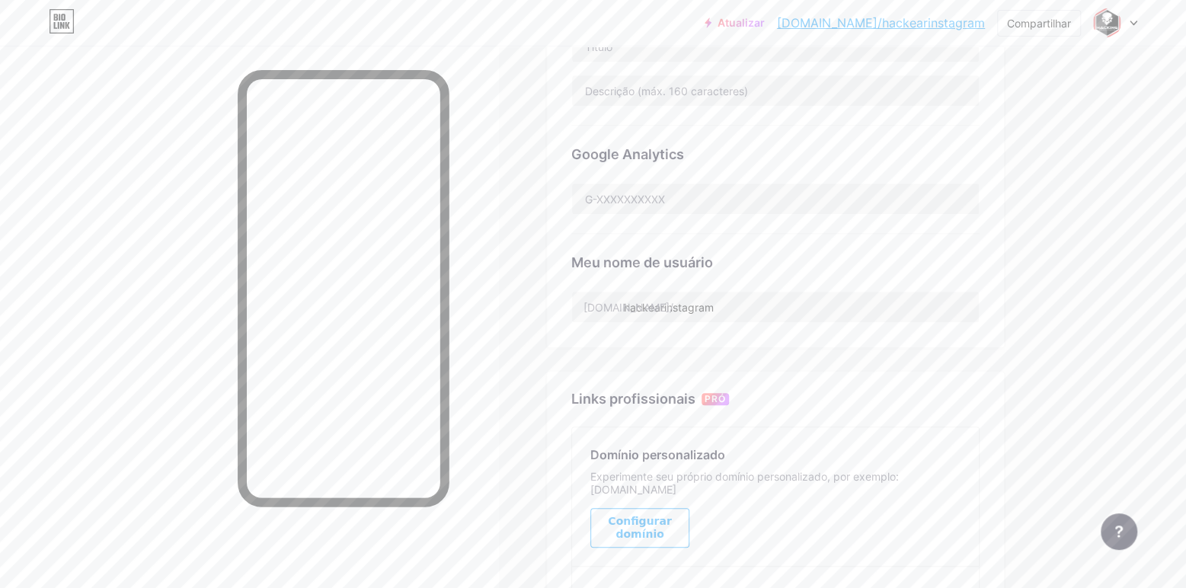
scroll to position [317, 0]
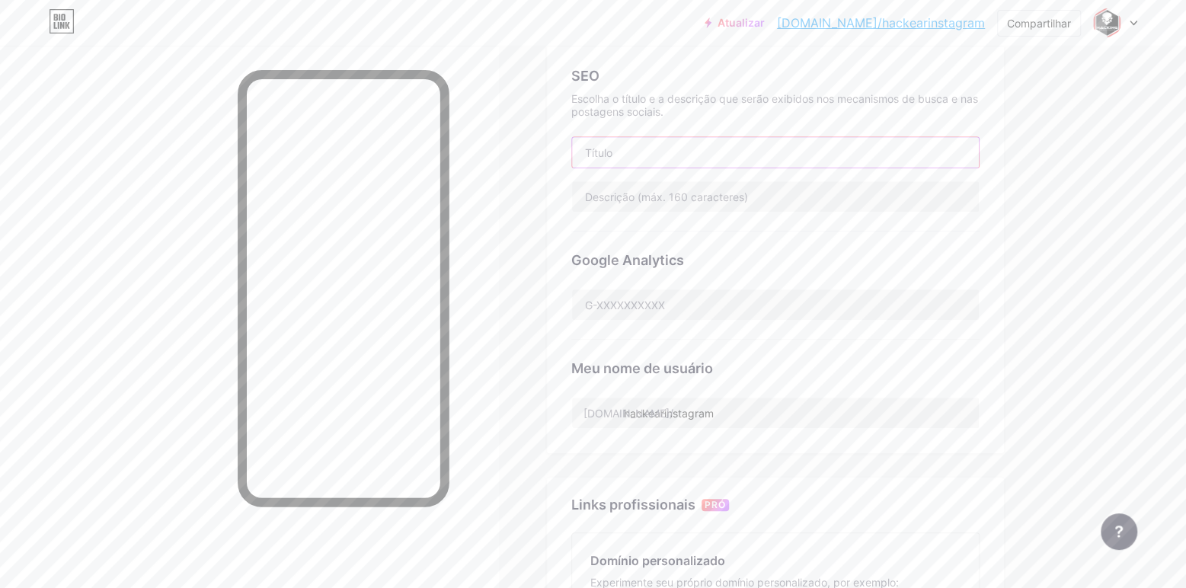
click at [650, 150] on input "text" at bounding box center [775, 152] width 407 height 30
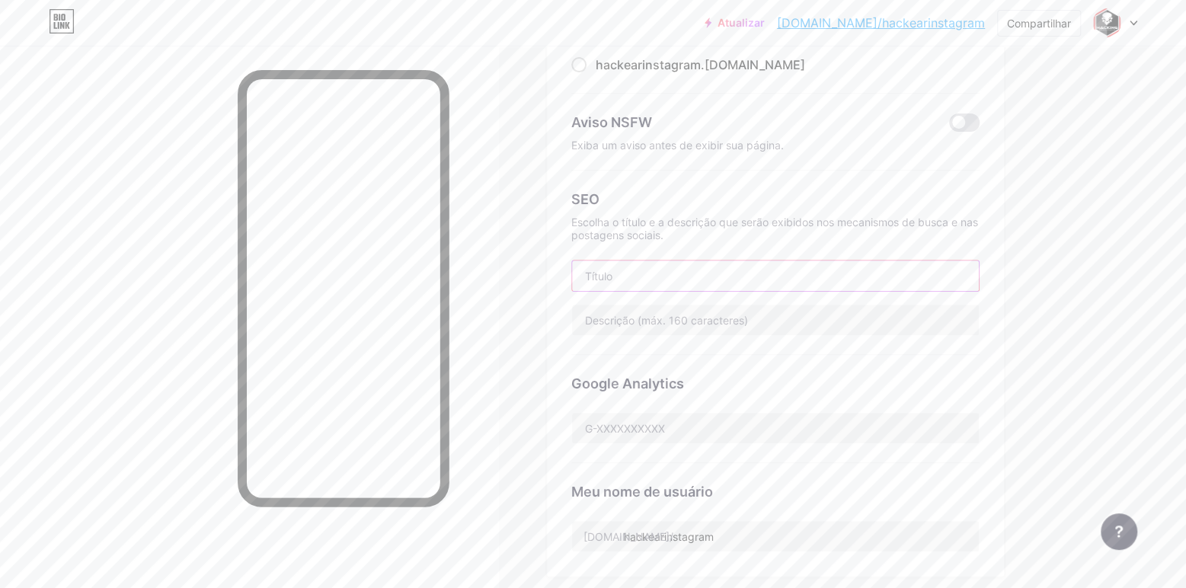
scroll to position [106, 0]
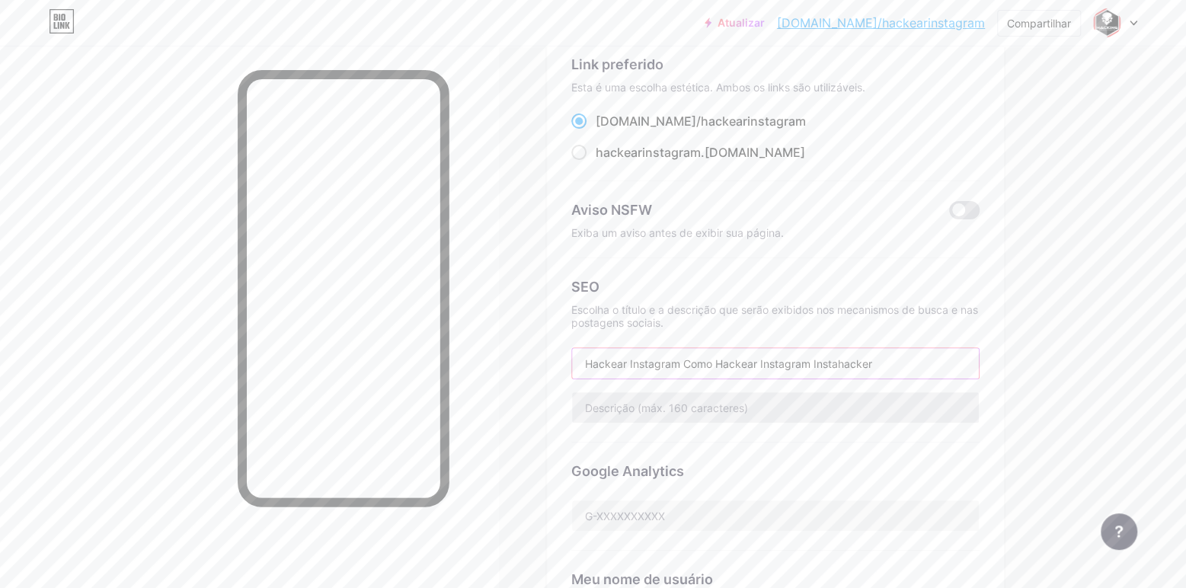
type input "Hackear Instagram Como Hackear Instagram Instahacker"
click at [778, 407] on input "text" at bounding box center [775, 407] width 407 height 30
click at [1139, 223] on div "Atualizar [DOMAIN_NAME]/hackea... [DOMAIN_NAME]/hackearinstagram Compartilhar T…" at bounding box center [593, 537] width 1186 height 1286
click at [720, 411] on input "text" at bounding box center [775, 407] width 407 height 30
paste input "#Hackearinstagram #Hackearcontadoinstagram #Hackeardispositivomóvel #Hackearins…"
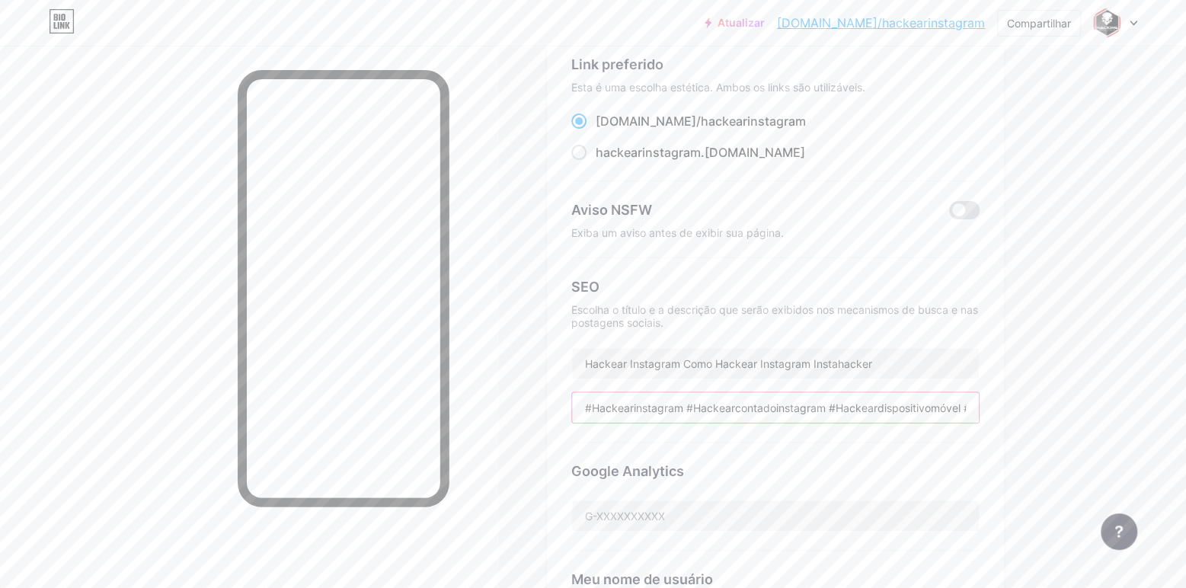
scroll to position [0, 520]
type input "#Hackearinstagram #Hackearcontadoinstagram #Hackeardispositivomóvel #Hackearins…"
click at [1028, 369] on div "Link preferido Esta é uma escolha estética. Ambos os links são utilizáveis. [DO…" at bounding box center [801, 570] width 509 height 1069
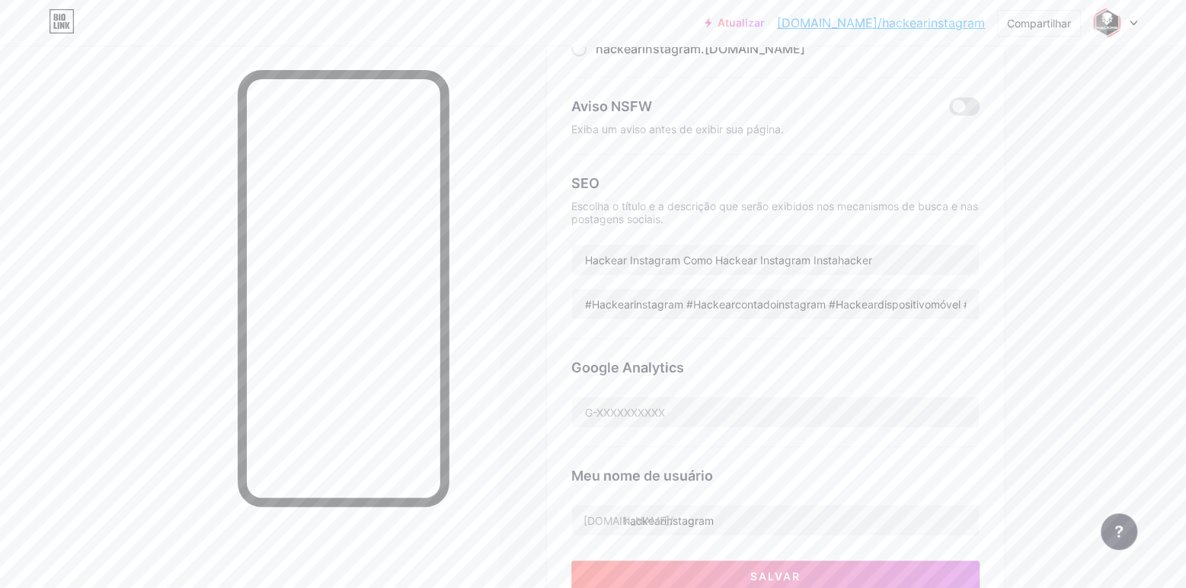
scroll to position [317, 0]
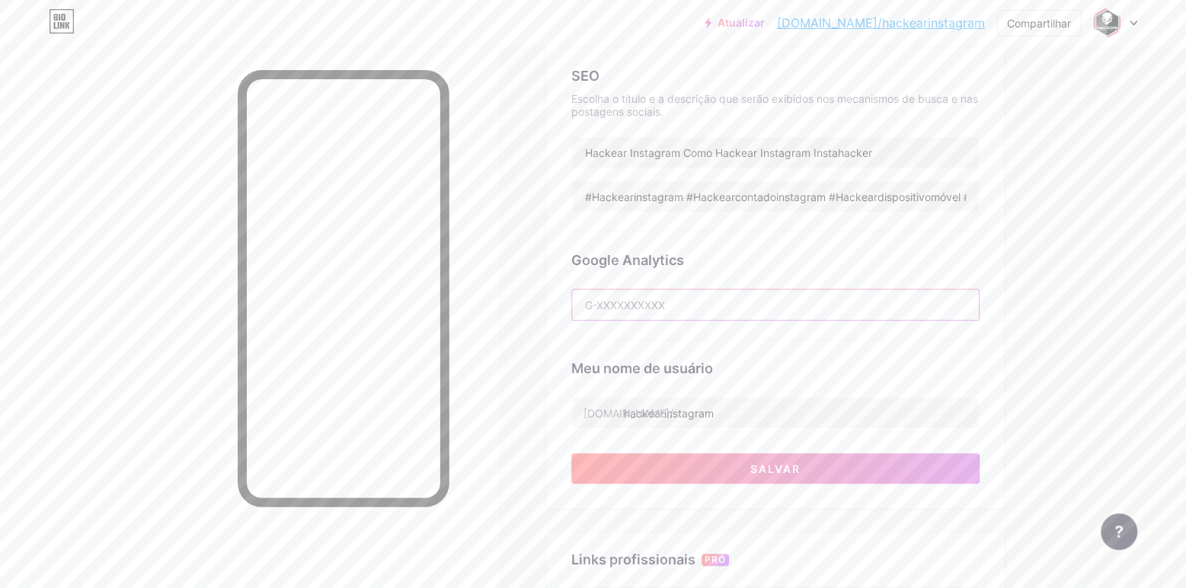
click at [641, 305] on input "text" at bounding box center [775, 304] width 407 height 30
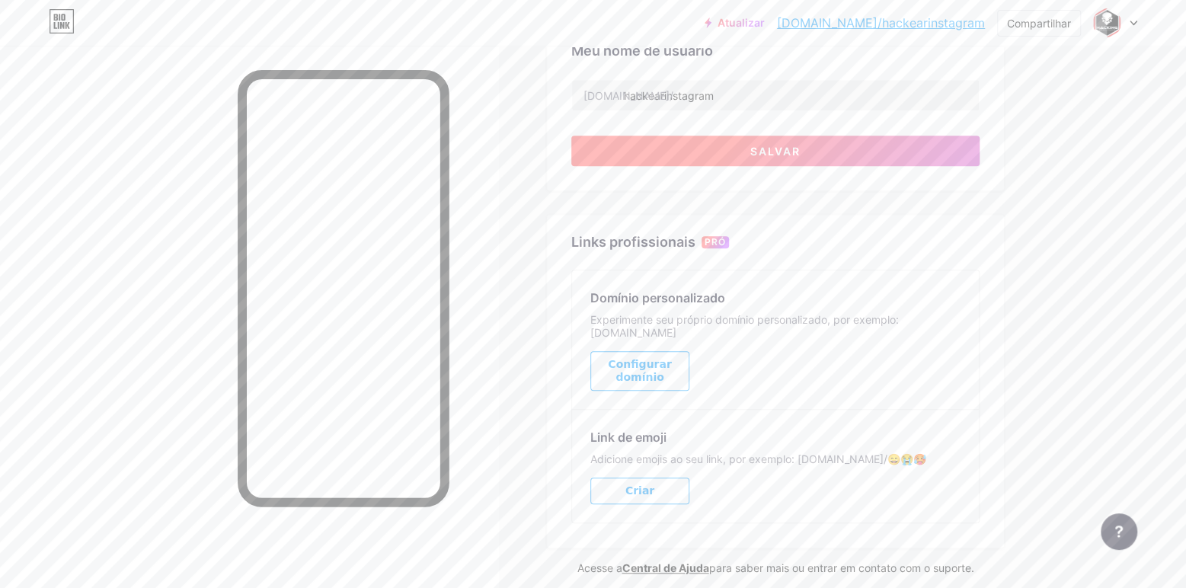
scroll to position [529, 0]
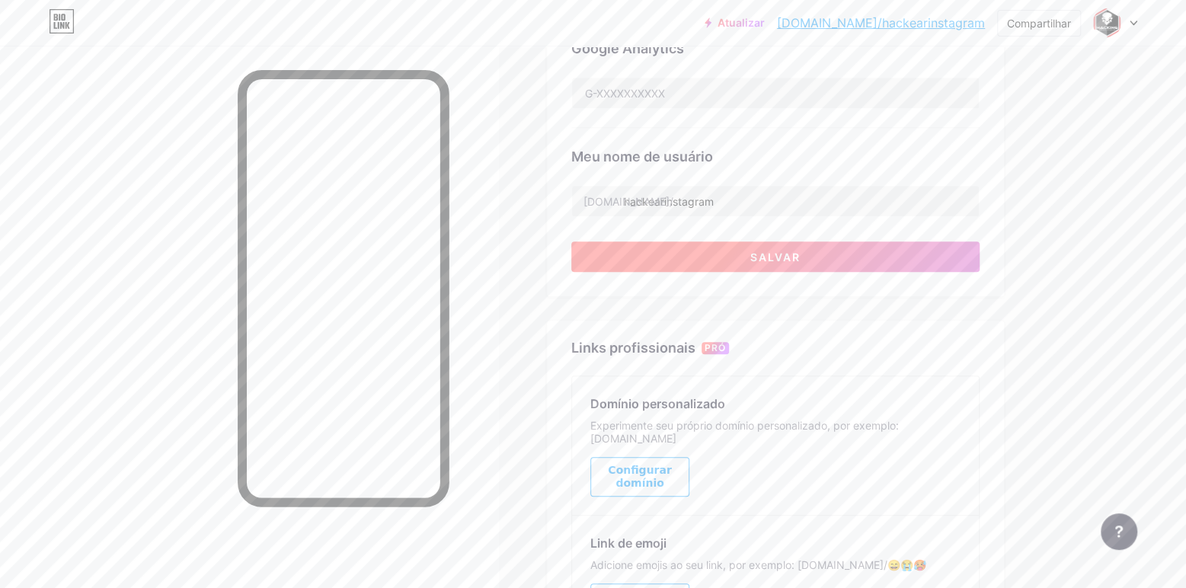
click at [761, 260] on button "Salvar" at bounding box center [775, 256] width 408 height 30
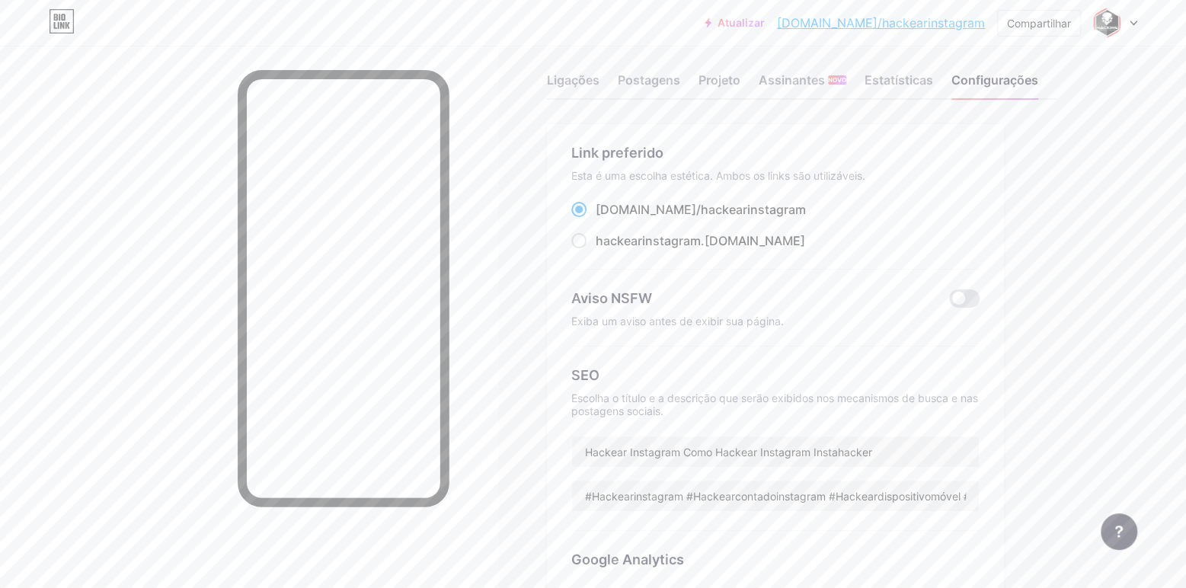
scroll to position [0, 0]
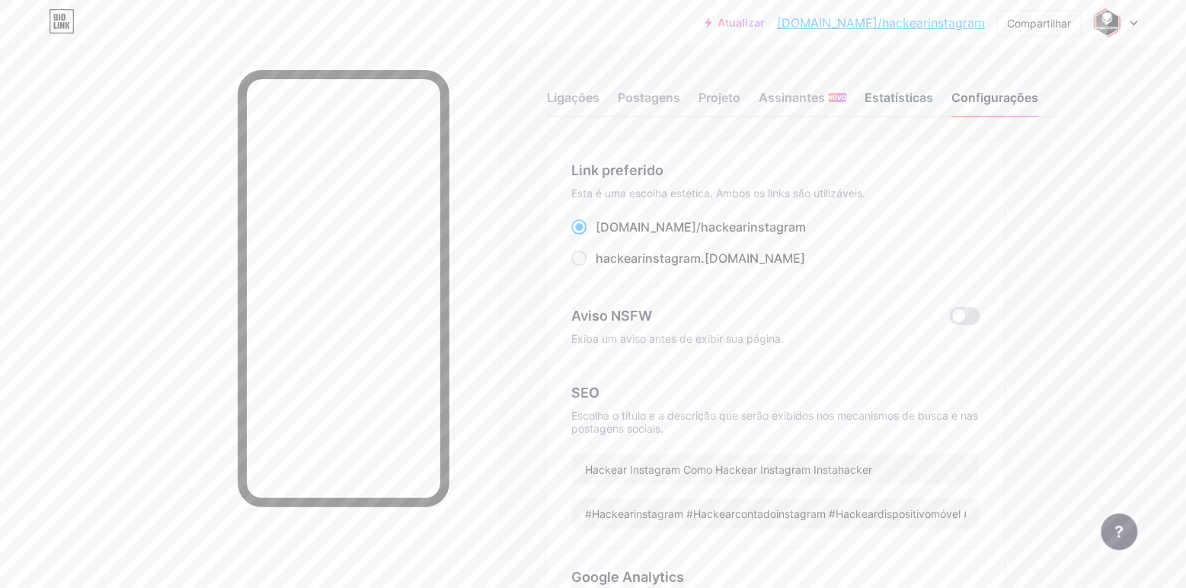
click at [887, 94] on font "Estatísticas" at bounding box center [898, 97] width 69 height 15
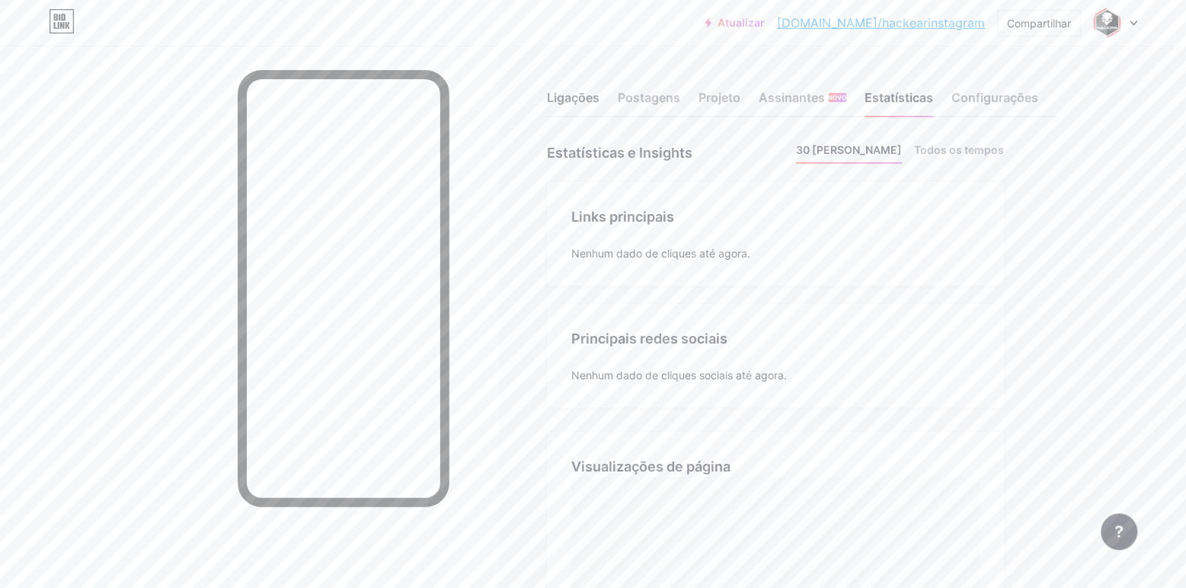
click at [566, 104] on font "Ligações" at bounding box center [573, 97] width 53 height 15
